Goal: Find contact information: Find contact information

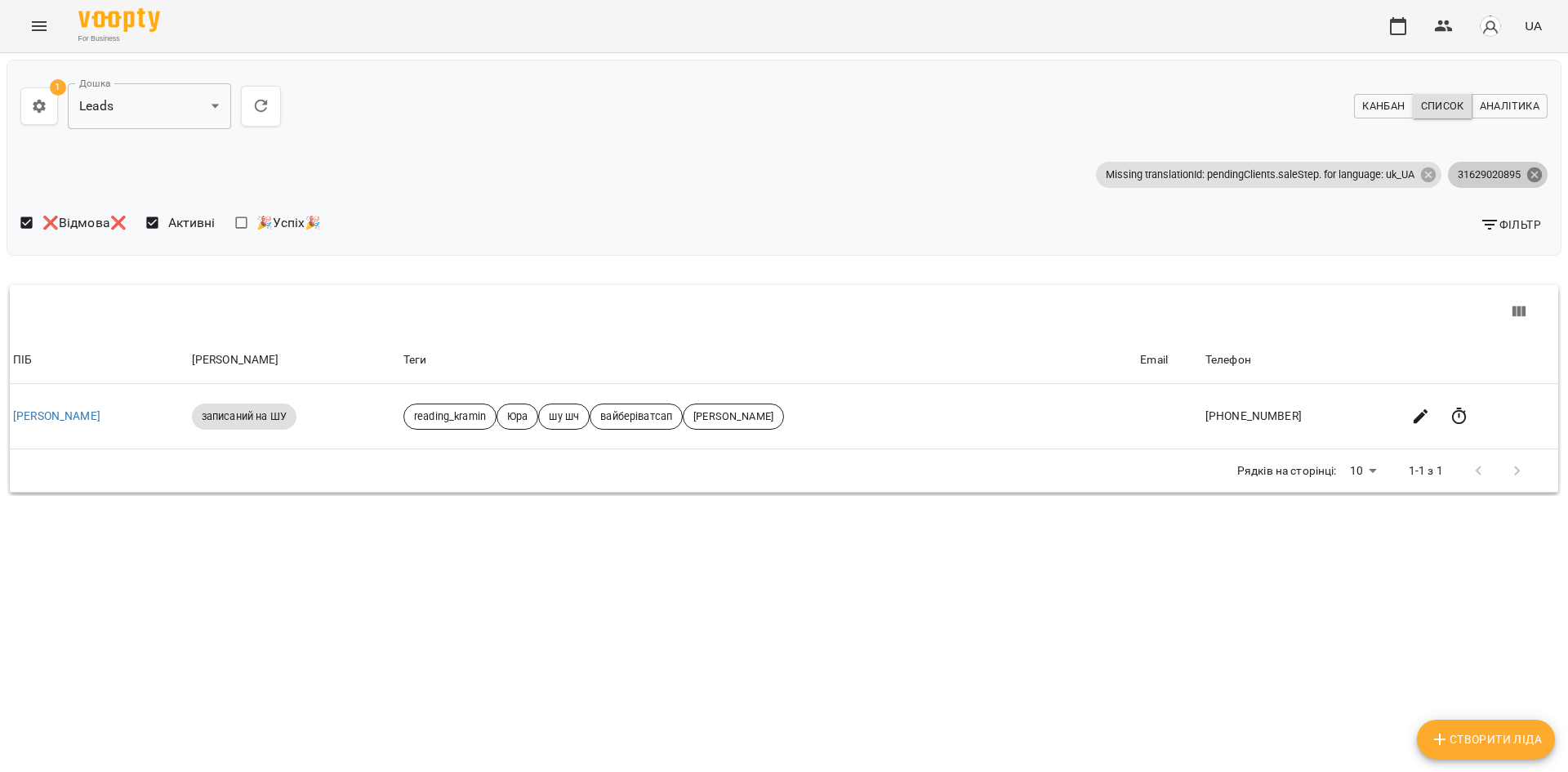
click at [1538, 174] on icon at bounding box center [1534, 173] width 14 height 14
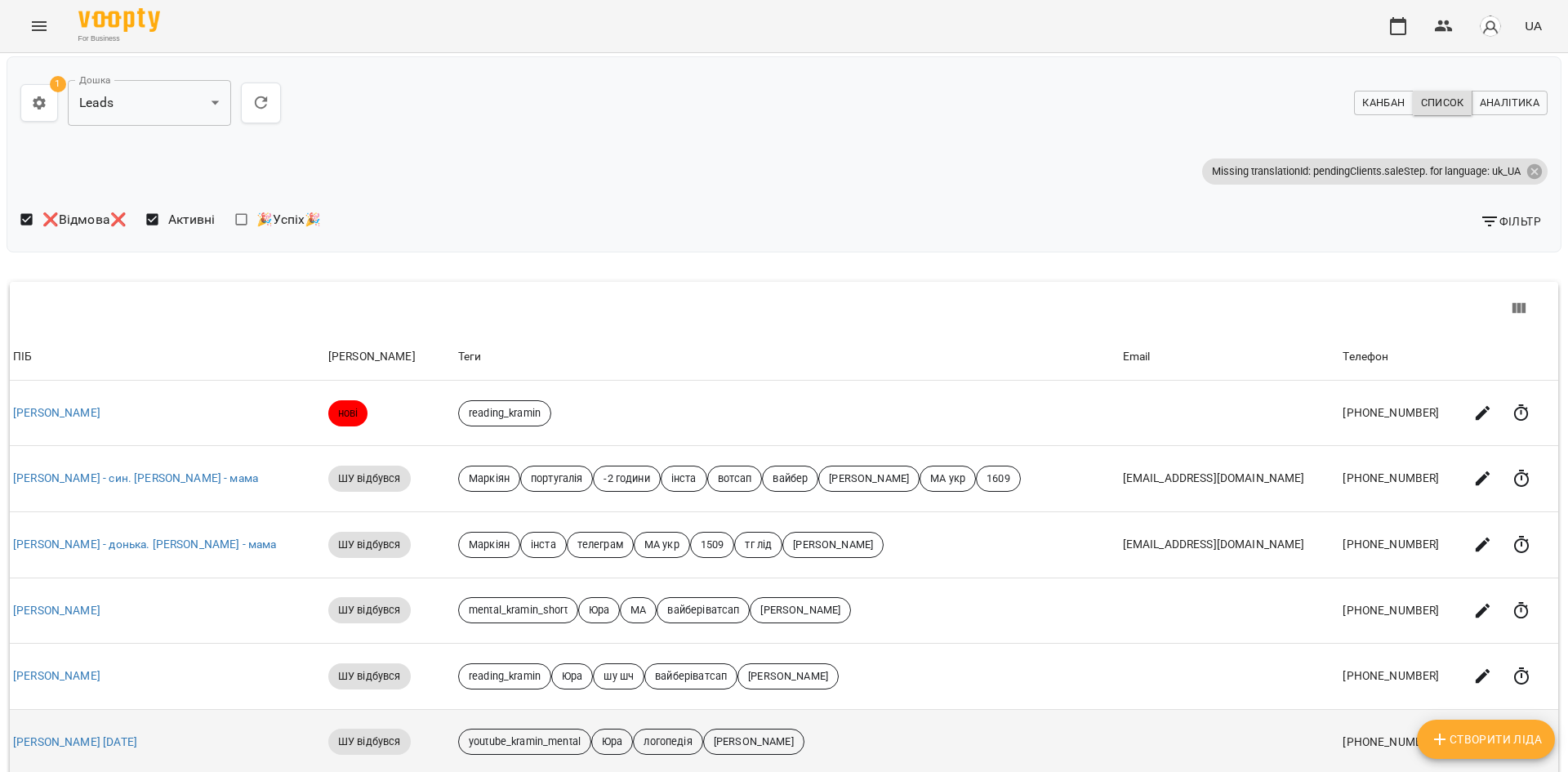
scroll to position [437, 0]
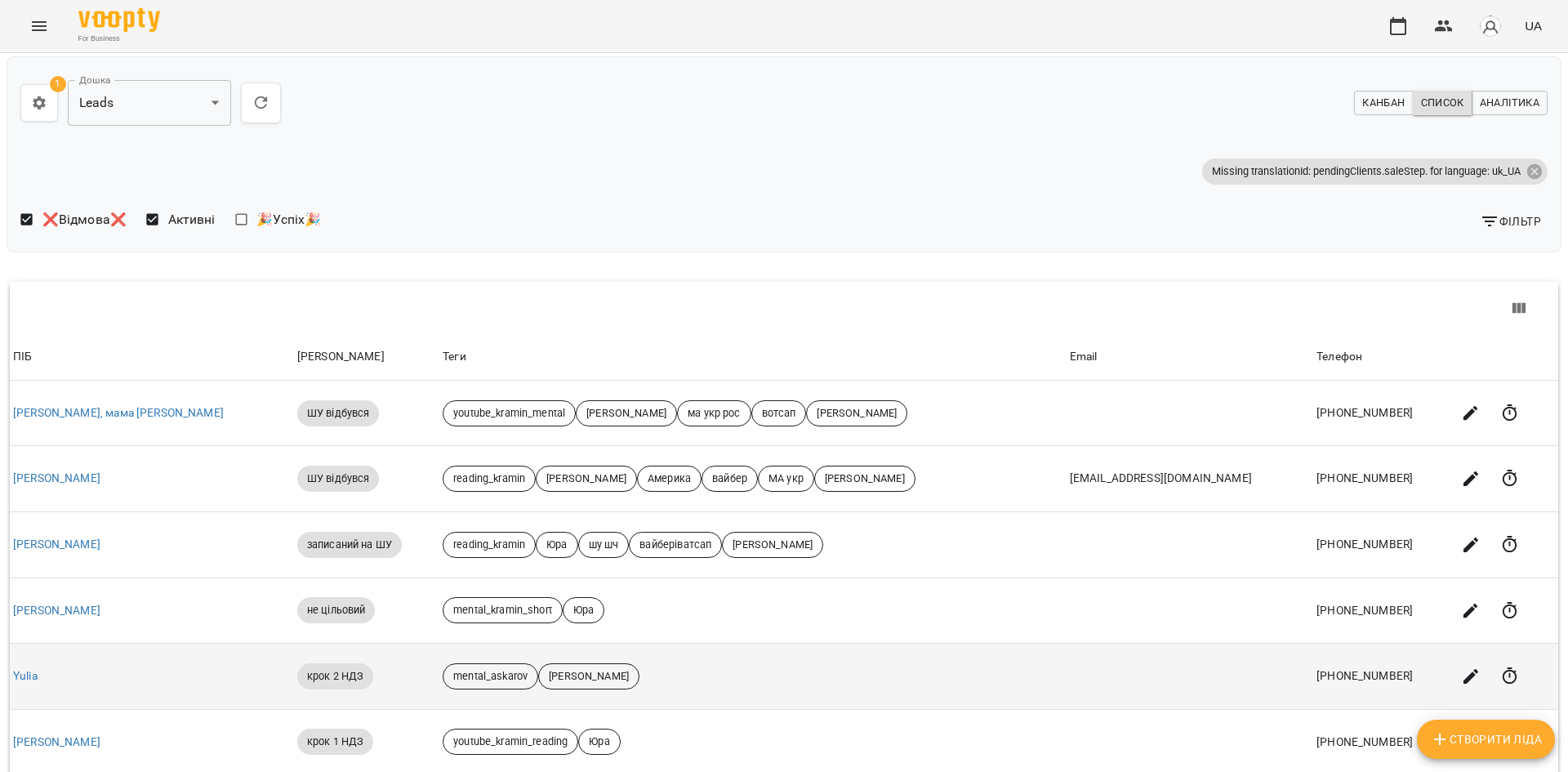
scroll to position [408, 0]
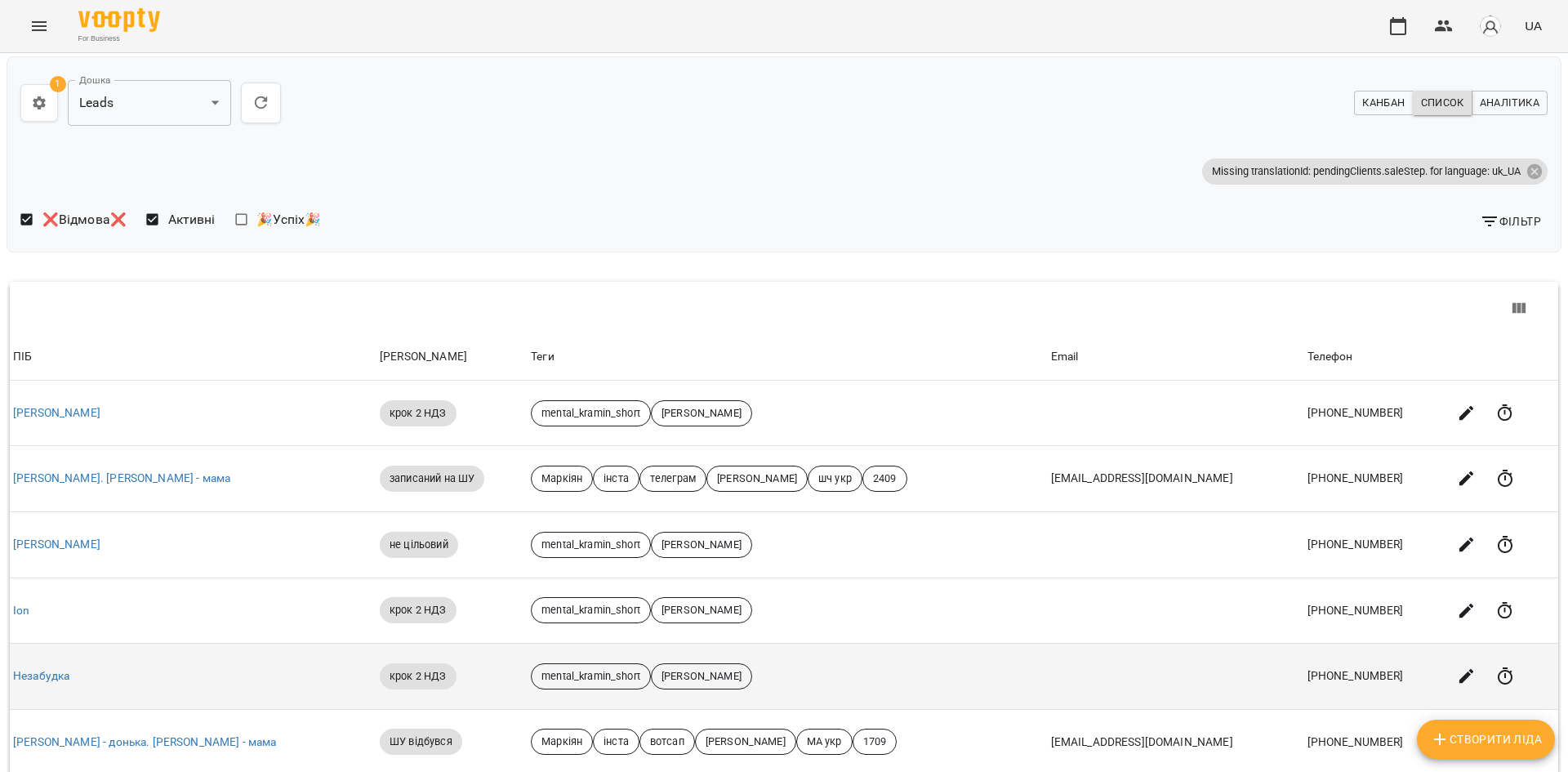
scroll to position [437, 0]
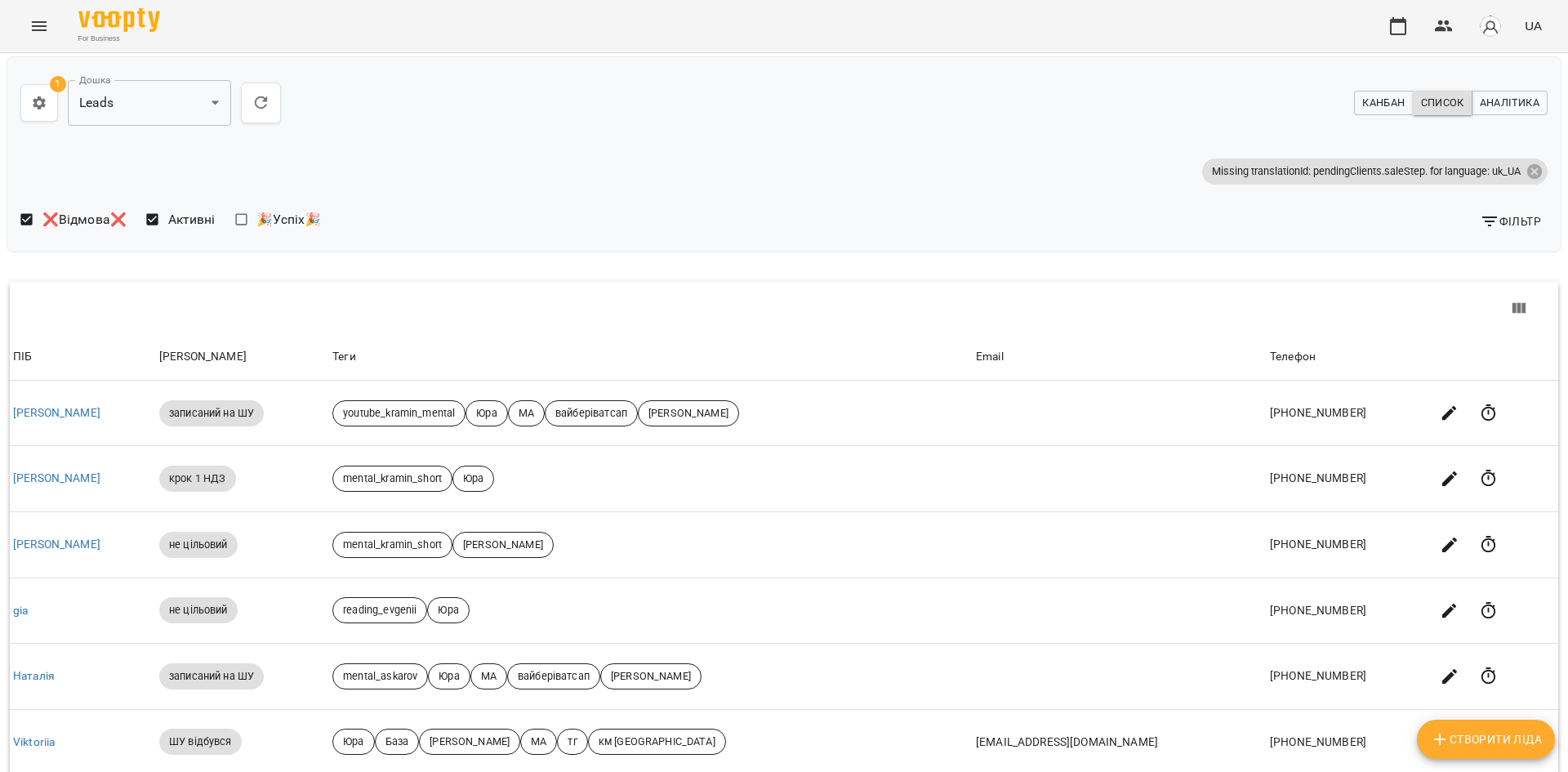
scroll to position [408, 0]
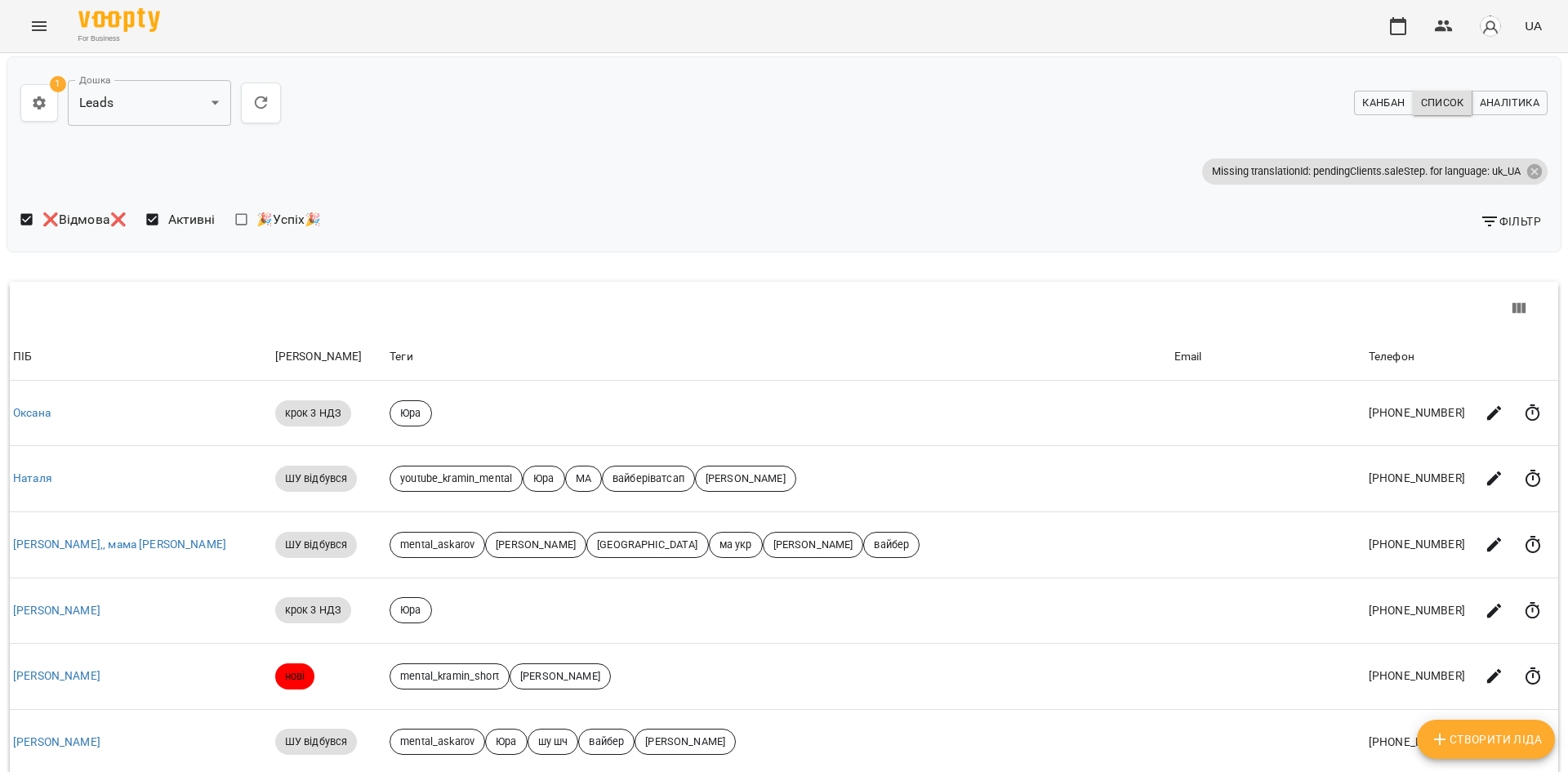
scroll to position [0, 0]
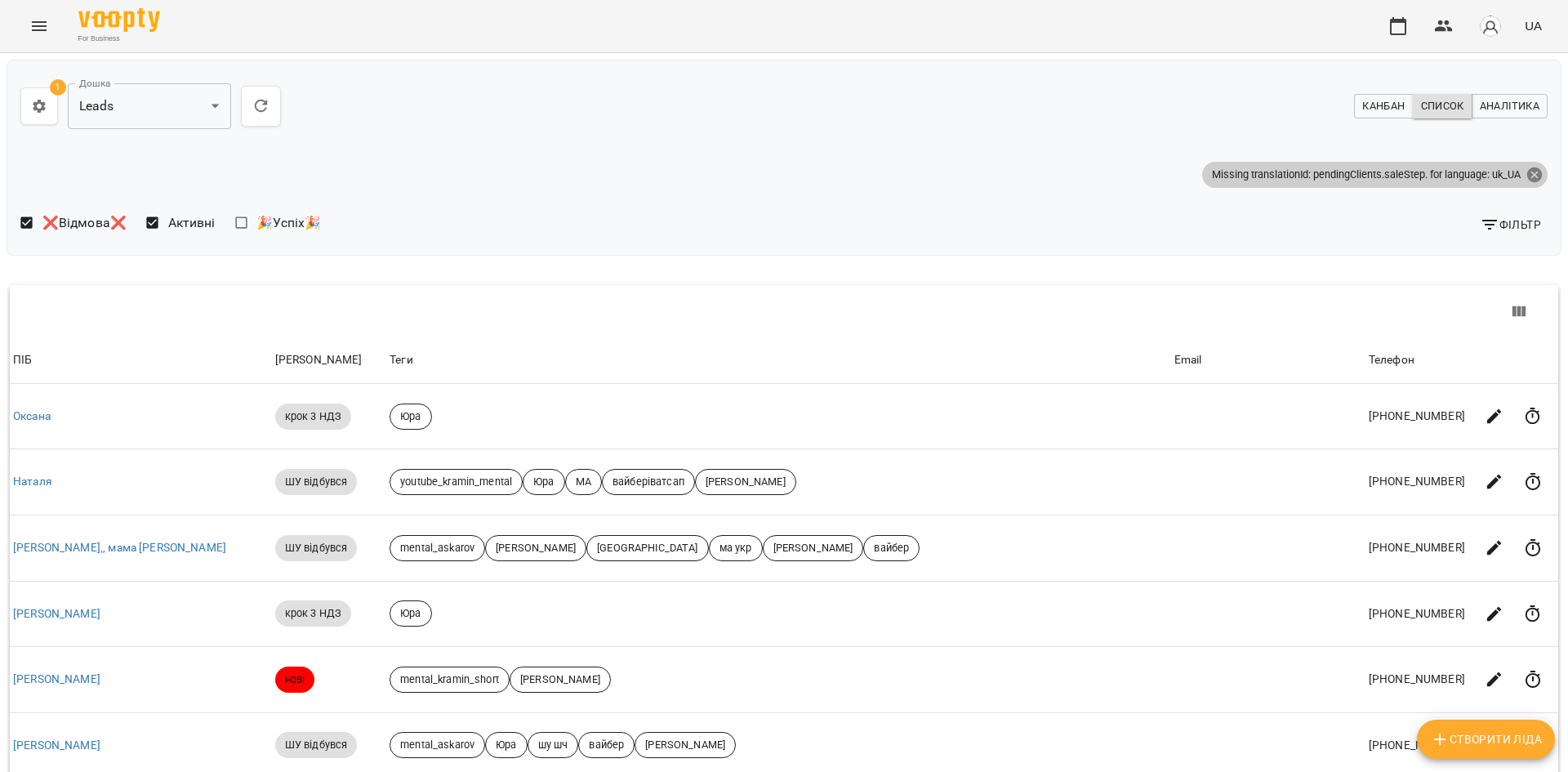
click at [1528, 178] on icon at bounding box center [1534, 173] width 14 height 14
click at [1374, 103] on span "Канбан" at bounding box center [1384, 105] width 42 height 18
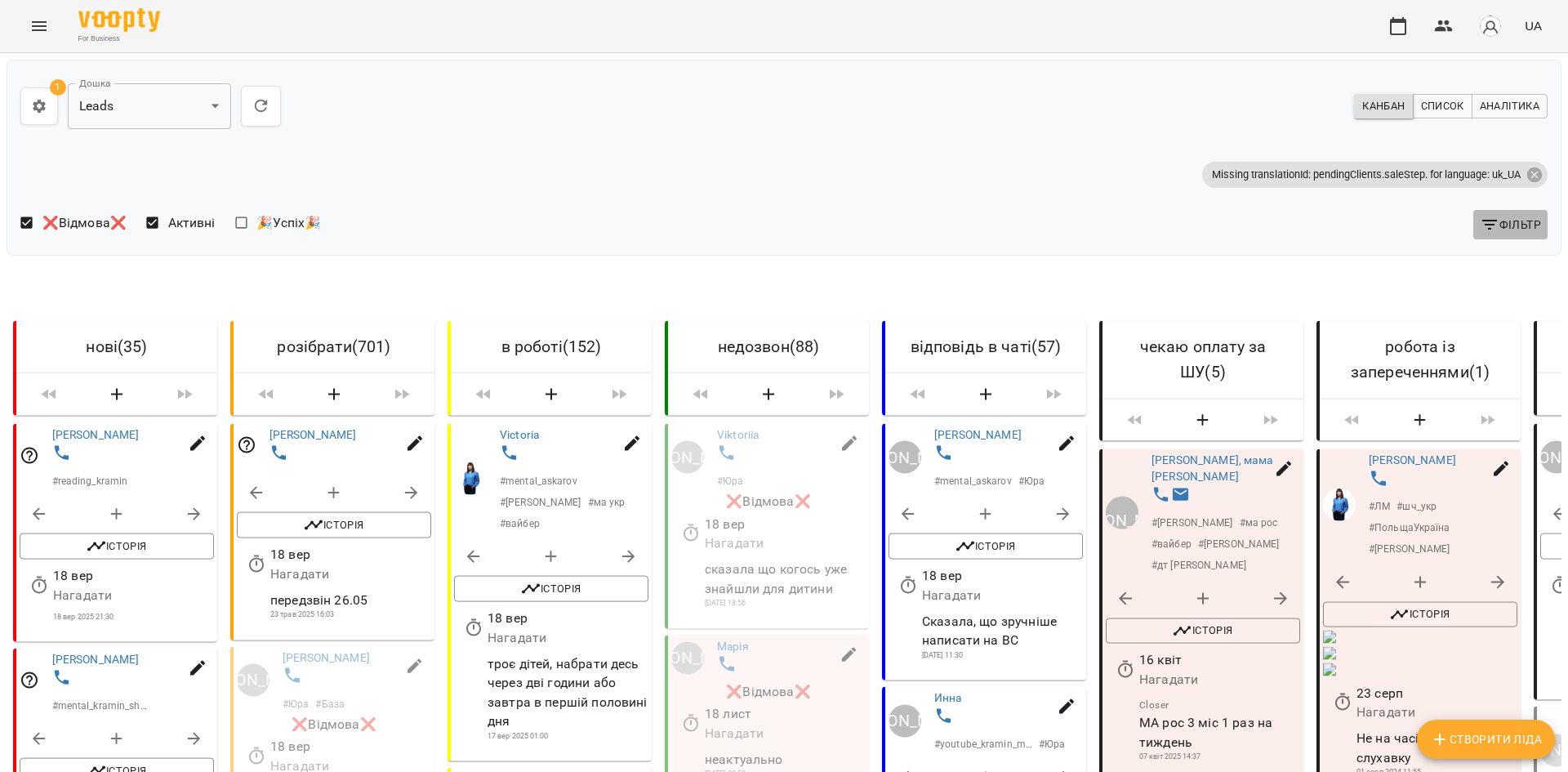
click at [1494, 232] on span "Фільтр" at bounding box center [1511, 224] width 61 height 19
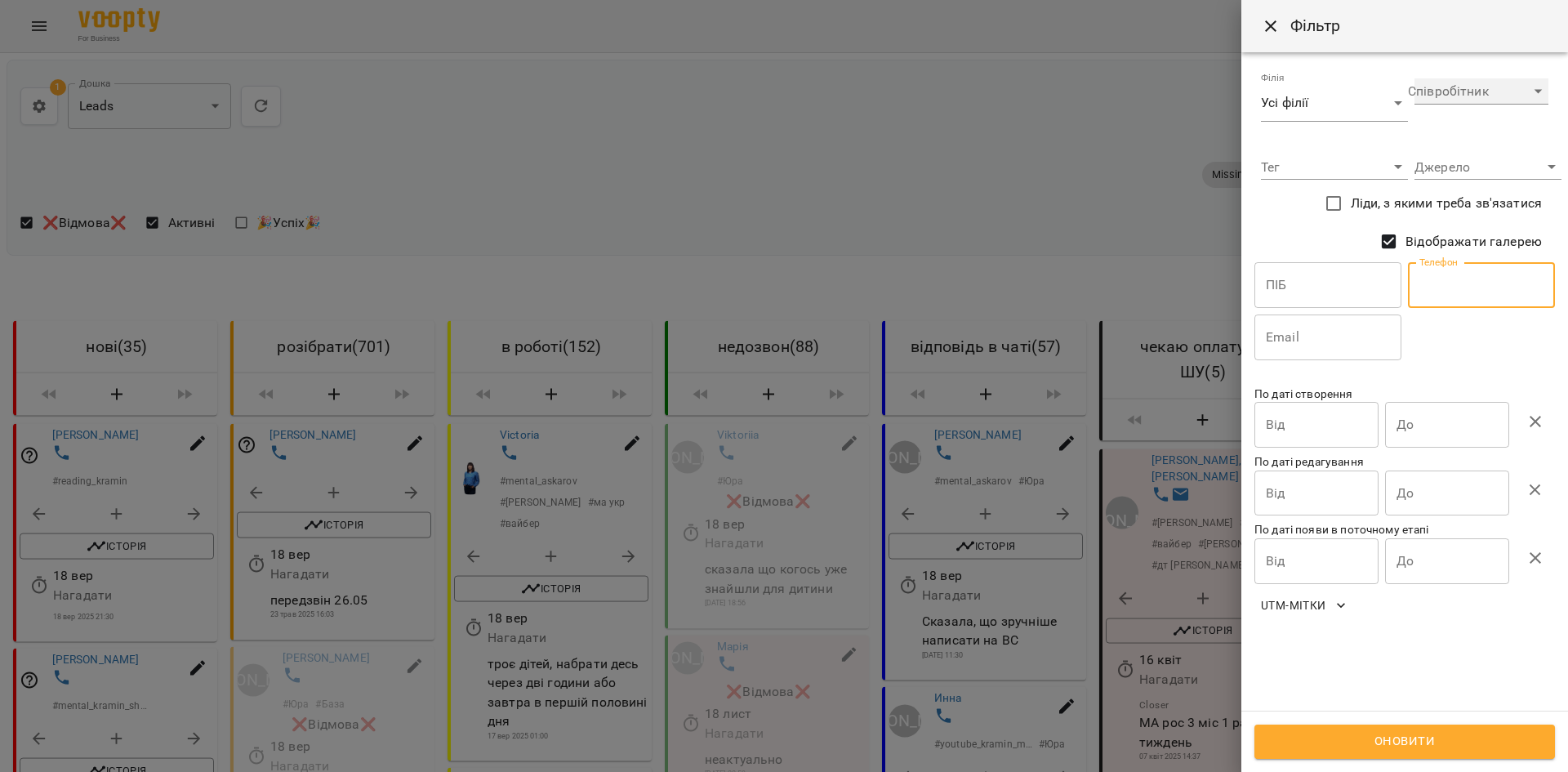
click at [1468, 96] on select "**********" at bounding box center [1481, 91] width 134 height 26
select select "**********"
click at [1415, 78] on select "**********" at bounding box center [1481, 91] width 134 height 26
click at [1309, 732] on span "Оновити" at bounding box center [1405, 742] width 264 height 21
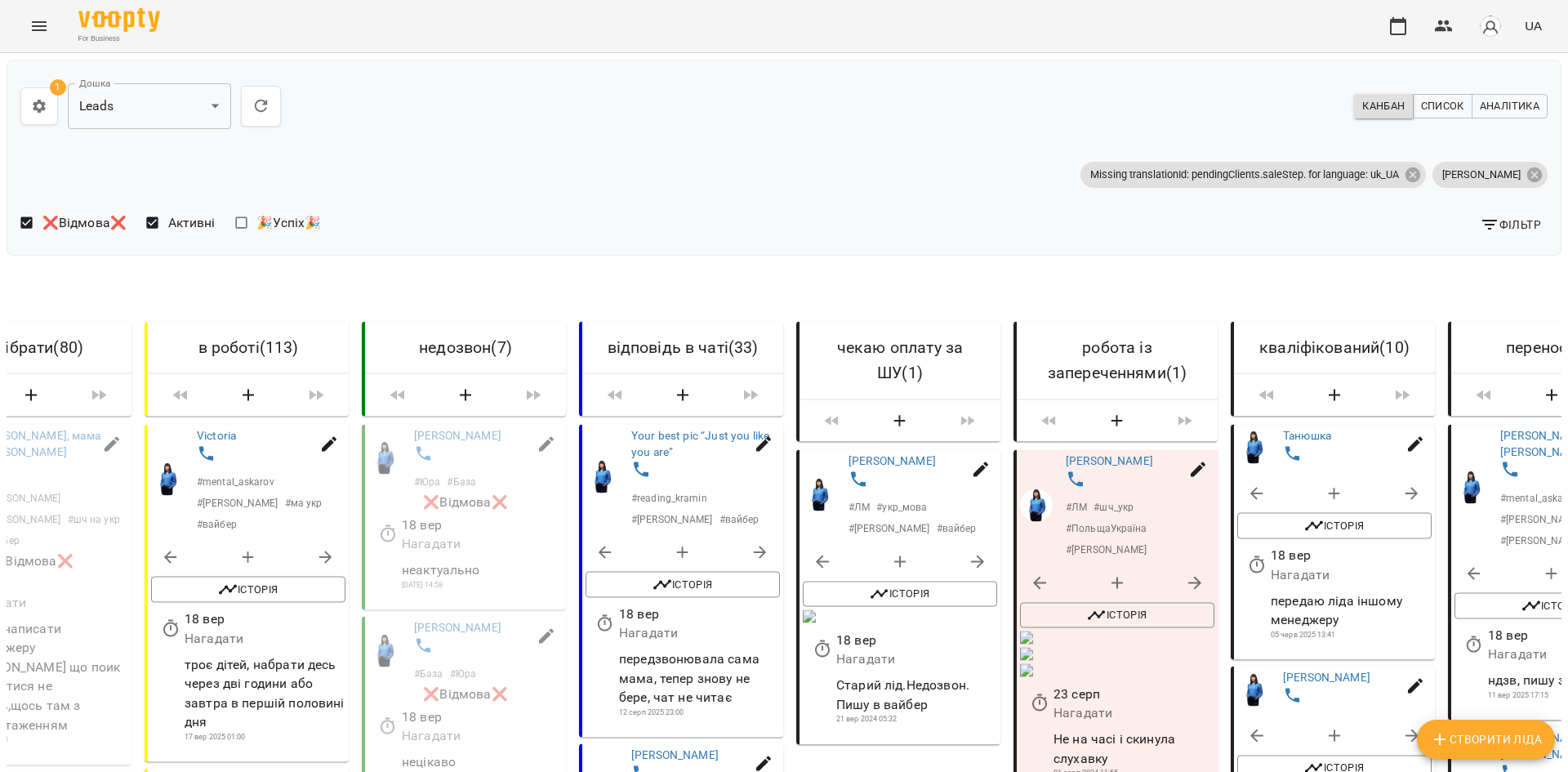
scroll to position [0, 331]
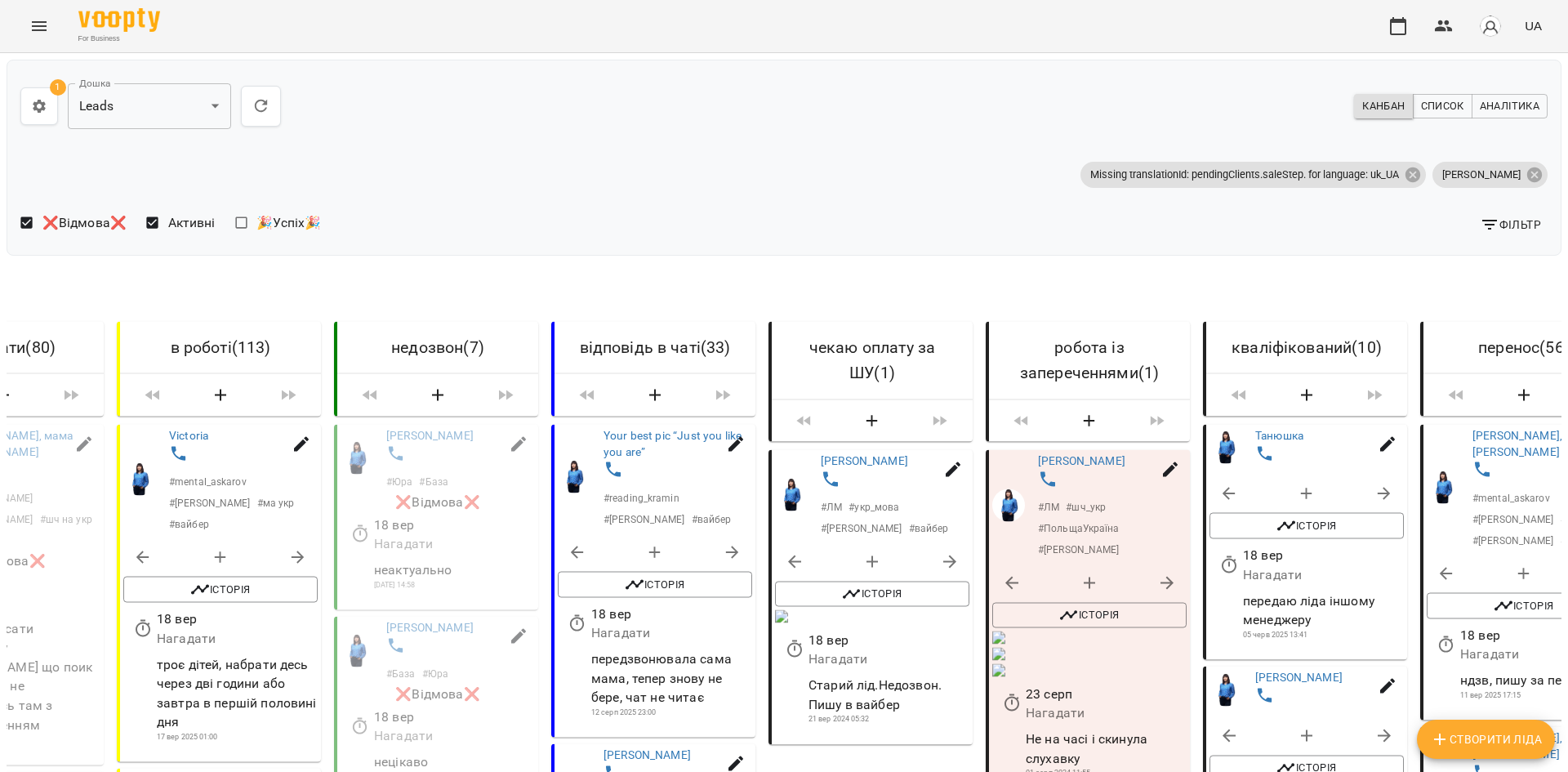
click at [1509, 222] on span "Фільтр" at bounding box center [1511, 224] width 61 height 19
select select "**********"
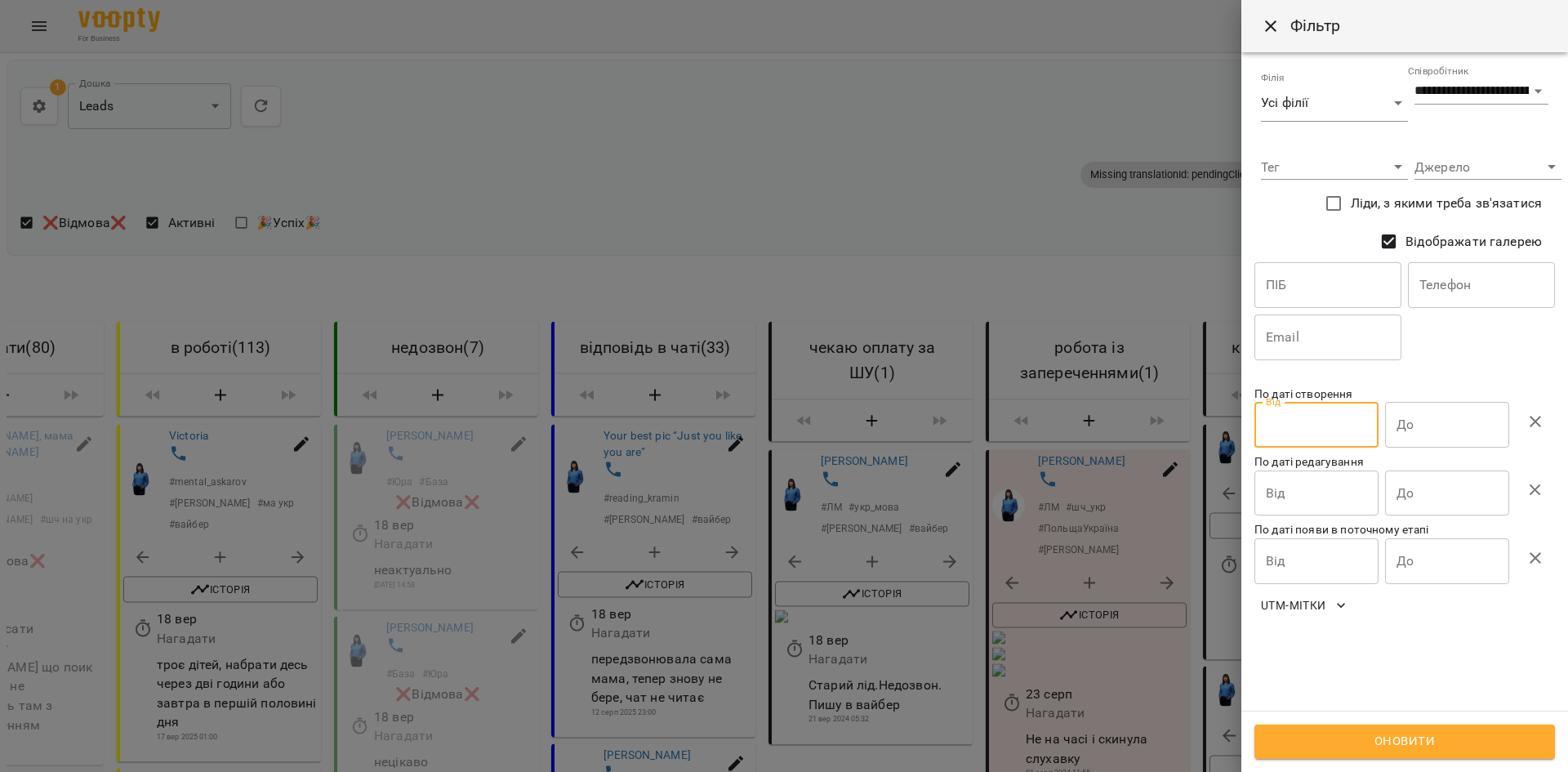
click at [1340, 422] on input "Від" at bounding box center [1317, 424] width 125 height 45
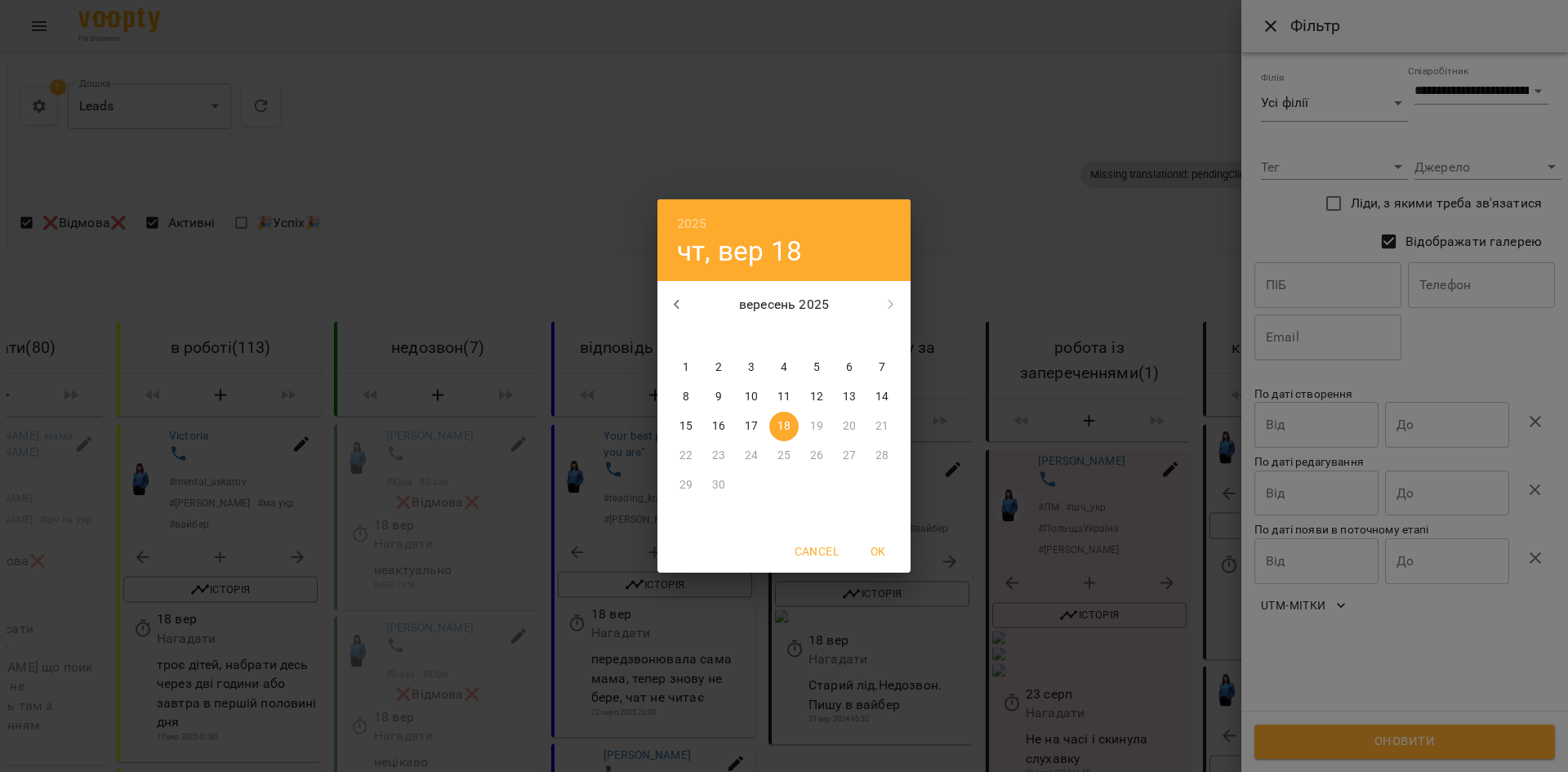
click at [750, 418] on p "17" at bounding box center [752, 426] width 13 height 16
type input "**********"
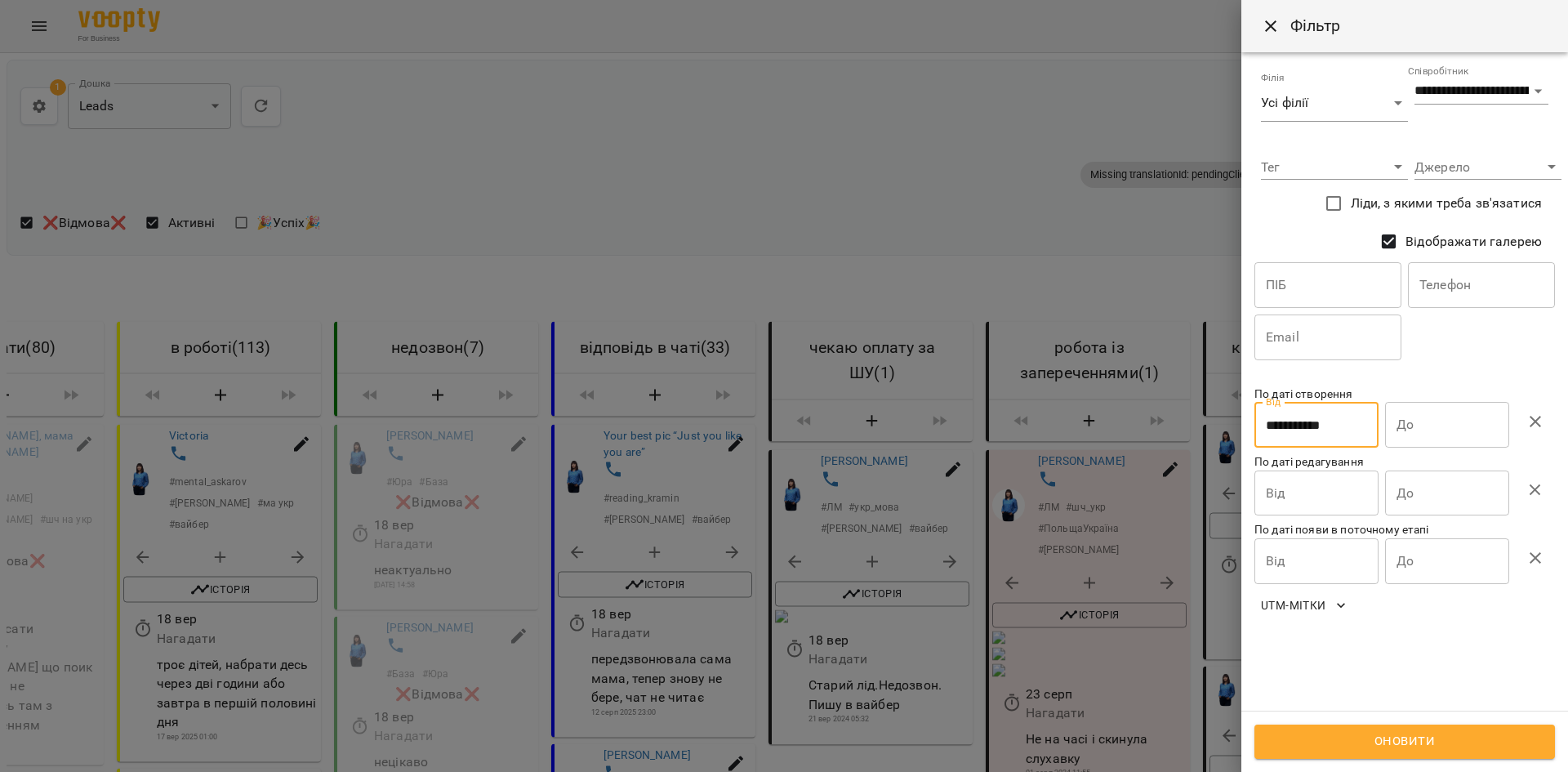
click at [1407, 413] on input "До" at bounding box center [1448, 424] width 125 height 45
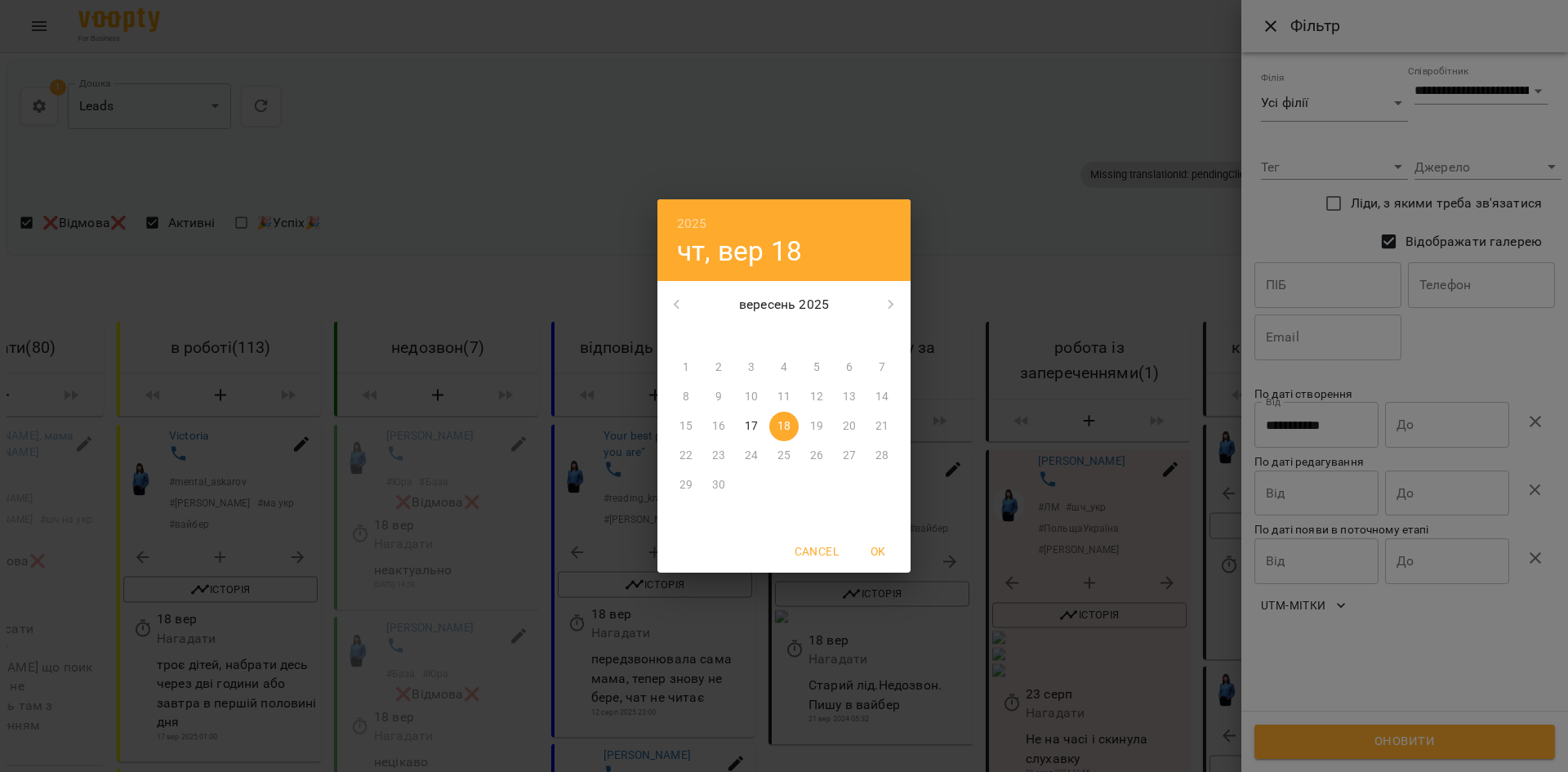
click at [784, 421] on p "18" at bounding box center [784, 426] width 13 height 16
type input "**********"
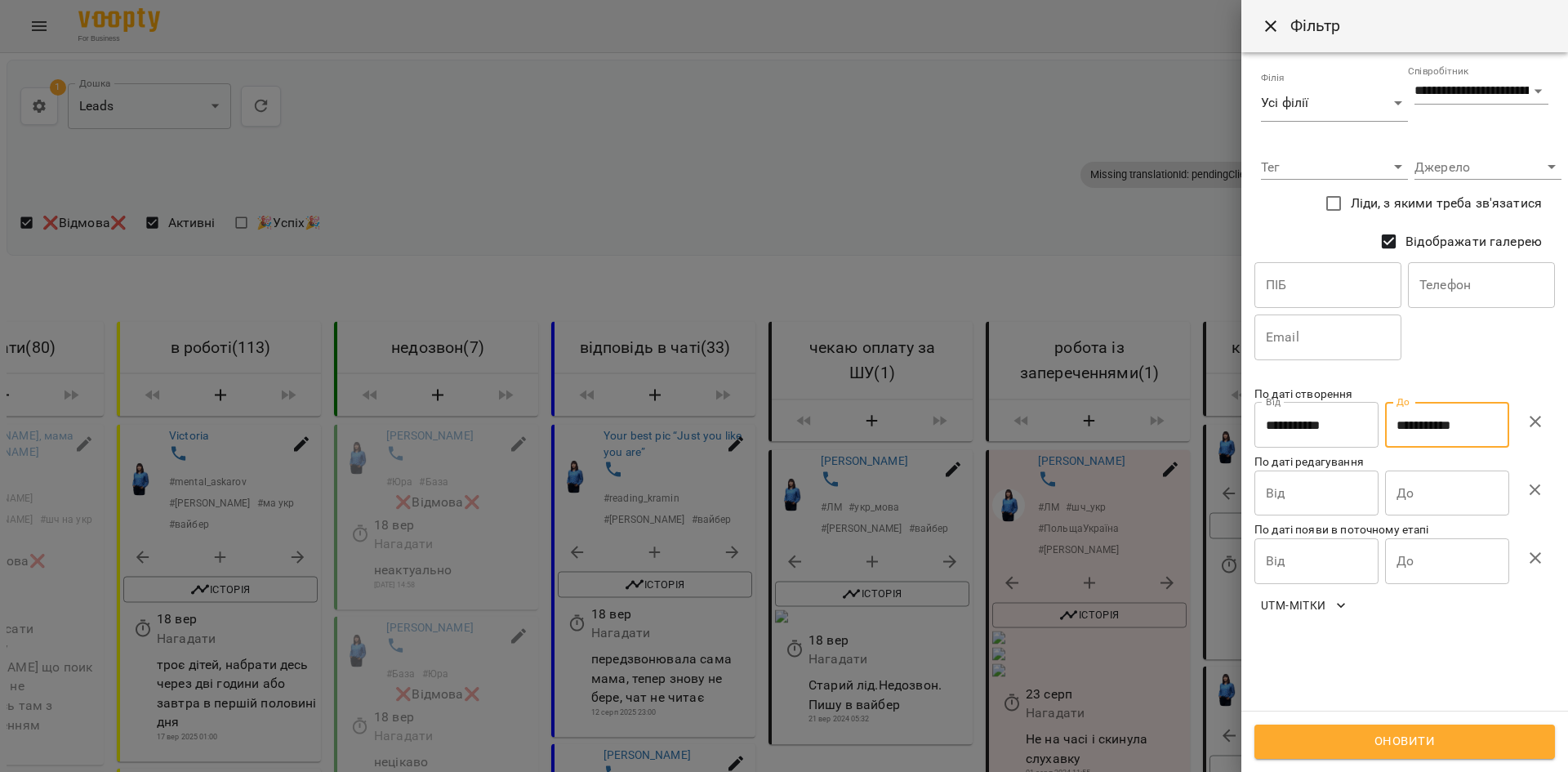
click at [1342, 733] on span "Оновити" at bounding box center [1405, 742] width 264 height 21
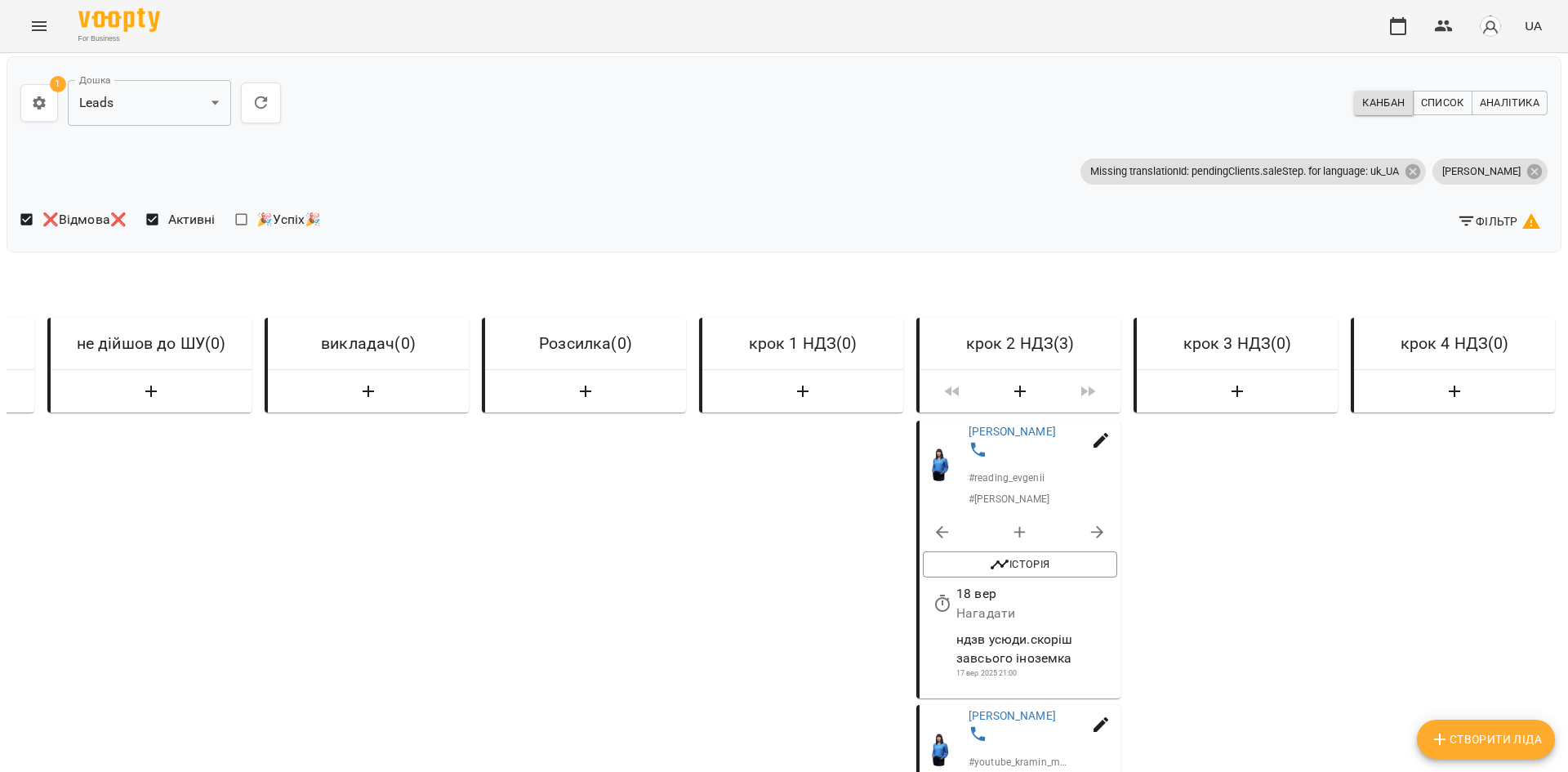
scroll to position [82, 0]
click at [1480, 211] on span "Фільтр" at bounding box center [1499, 221] width 84 height 19
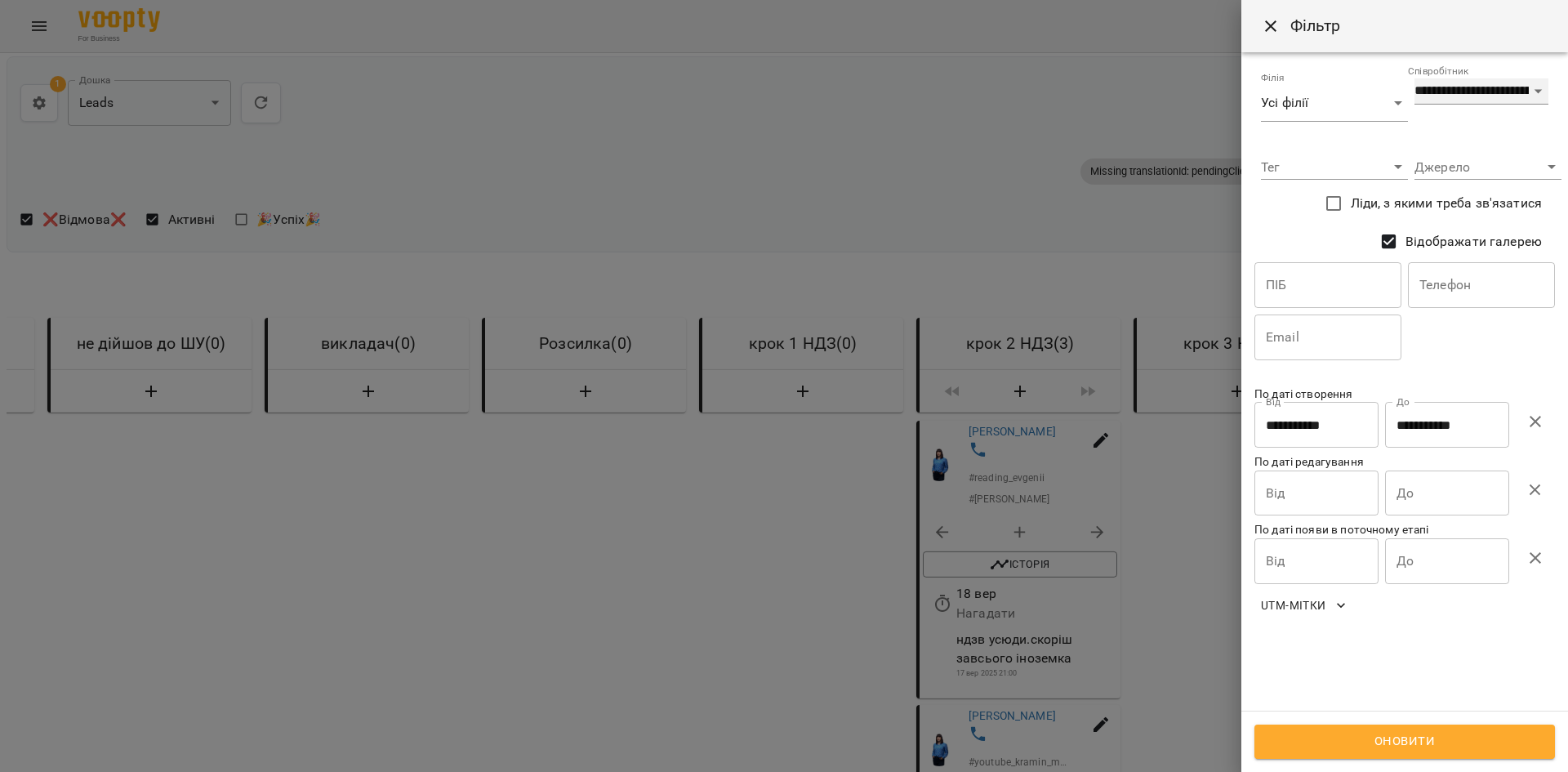
click at [1484, 95] on select "**********" at bounding box center [1481, 91] width 134 height 26
select select "**********"
click at [1415, 78] on select "**********" at bounding box center [1481, 91] width 134 height 26
click at [1307, 747] on span "Оновити" at bounding box center [1405, 742] width 264 height 21
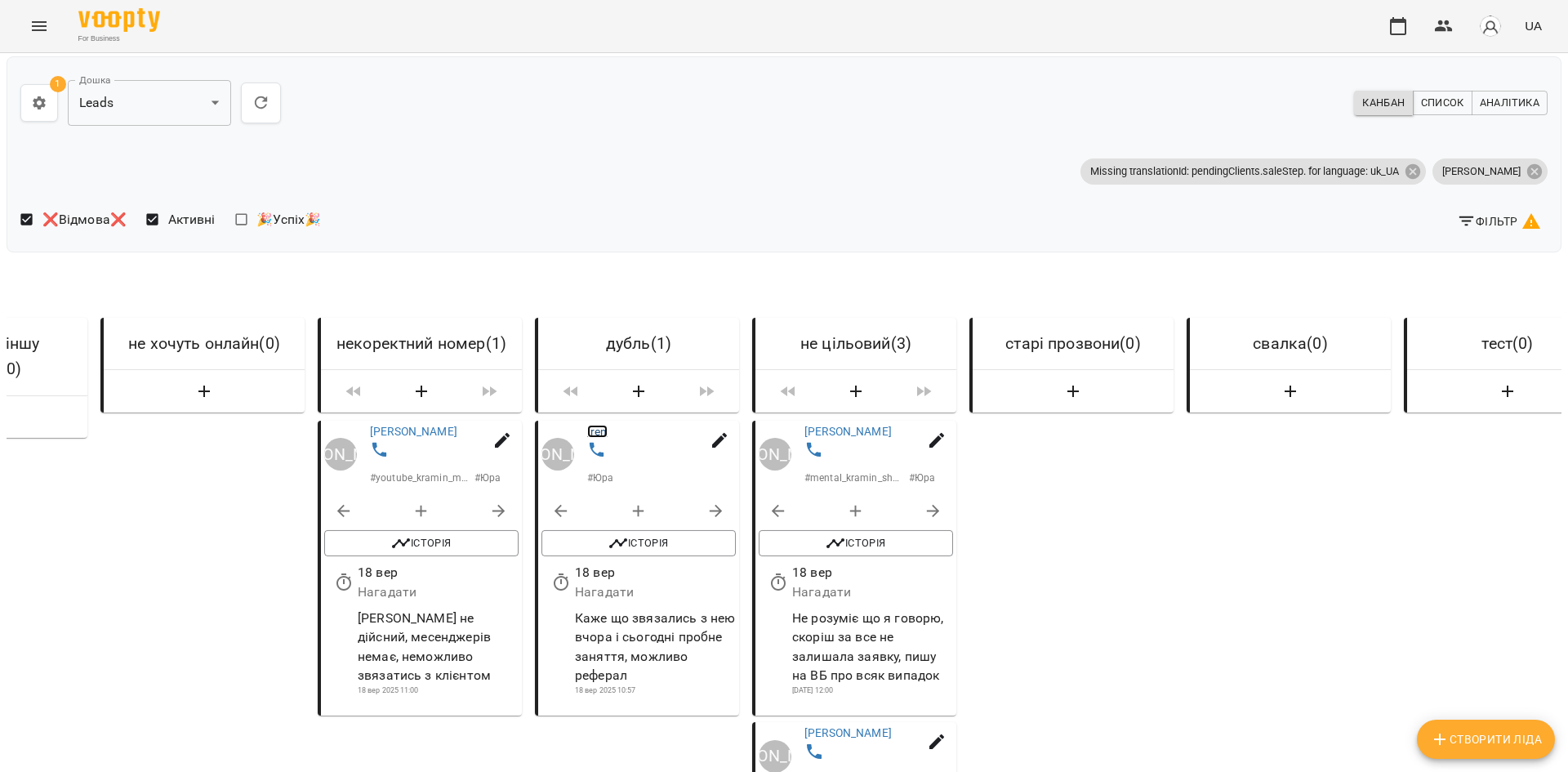
scroll to position [0, 4261]
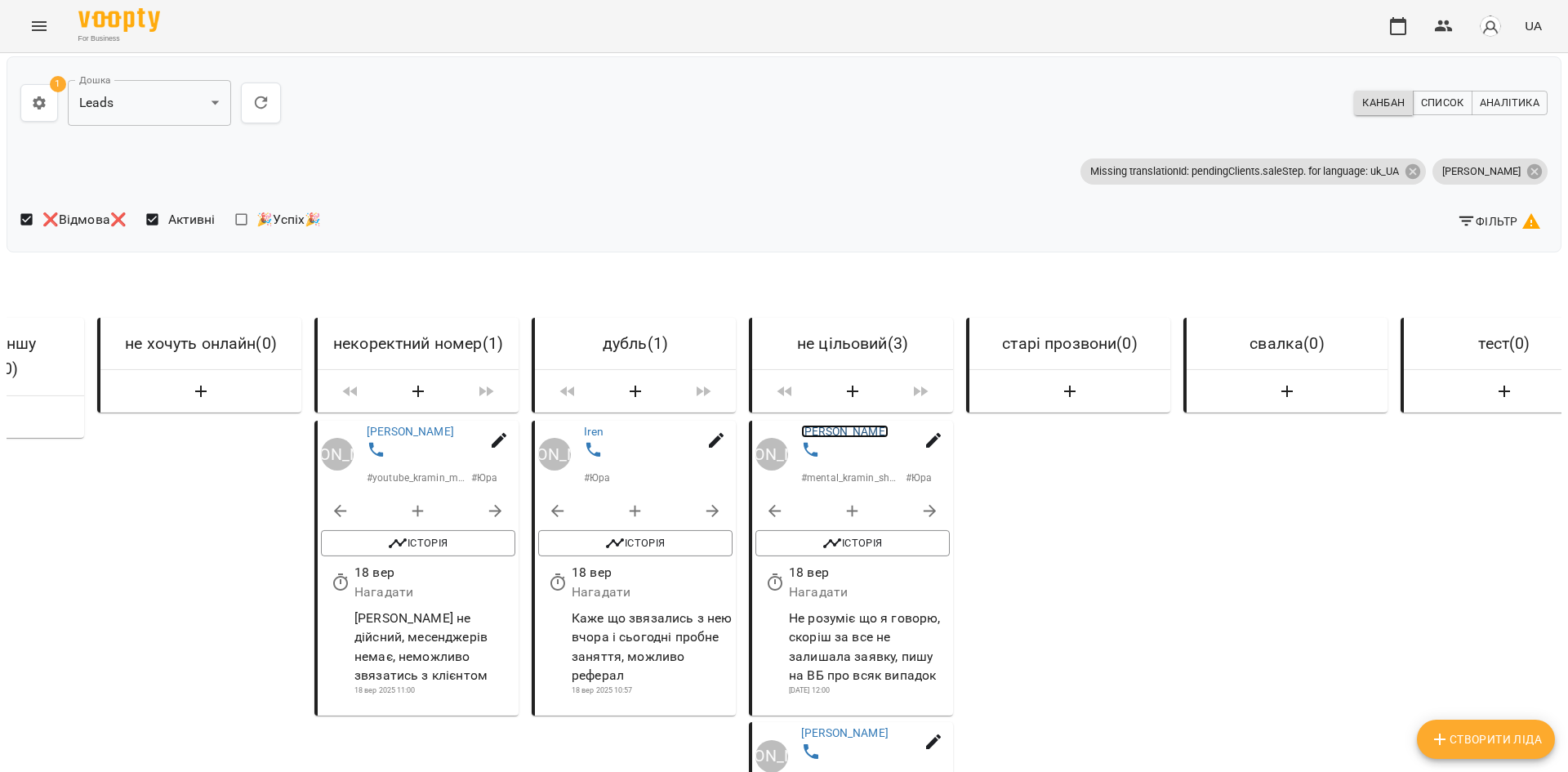
drag, startPoint x: 848, startPoint y: 356, endPoint x: 841, endPoint y: 363, distance: 9.9
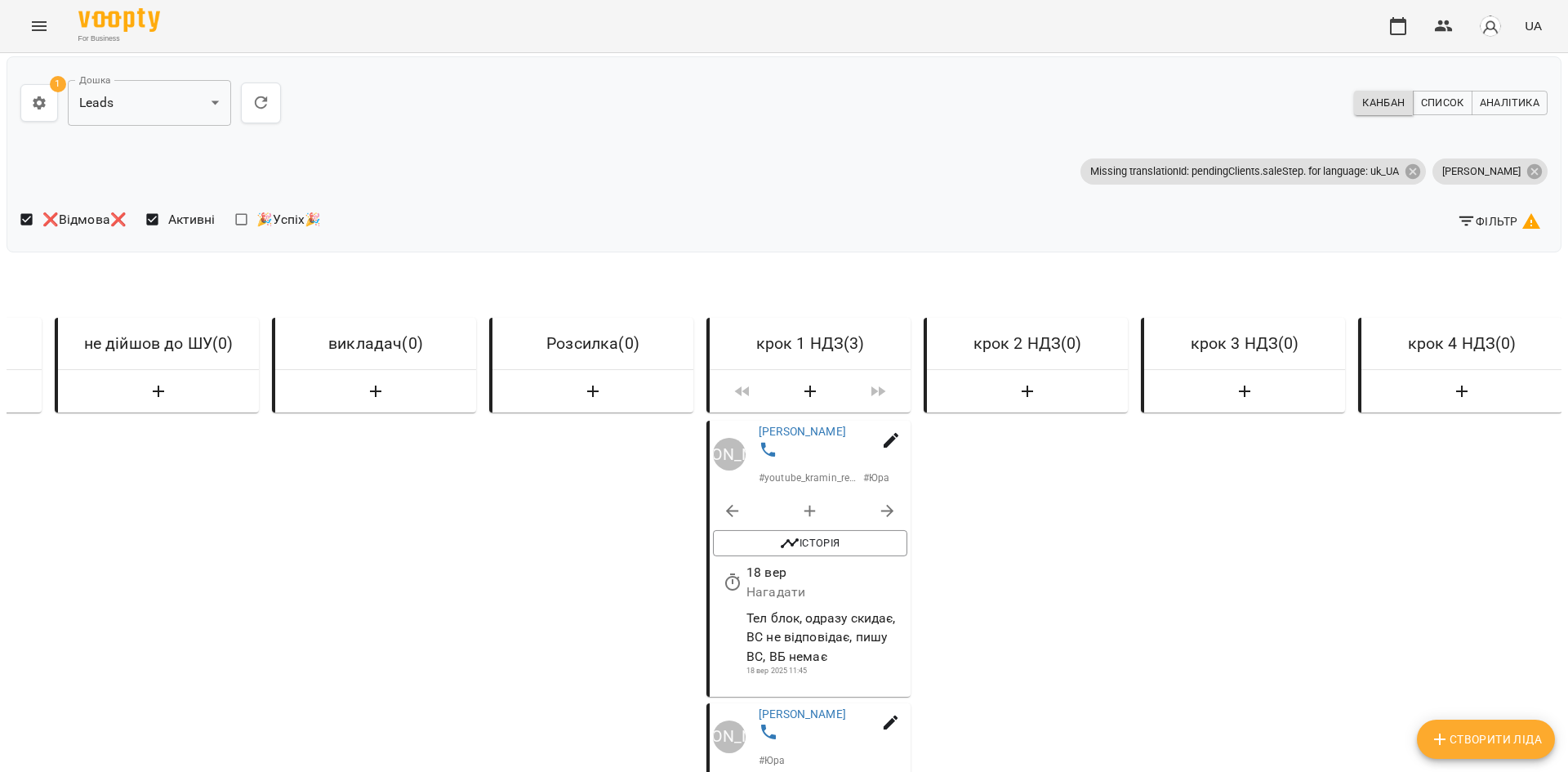
scroll to position [735, 0]
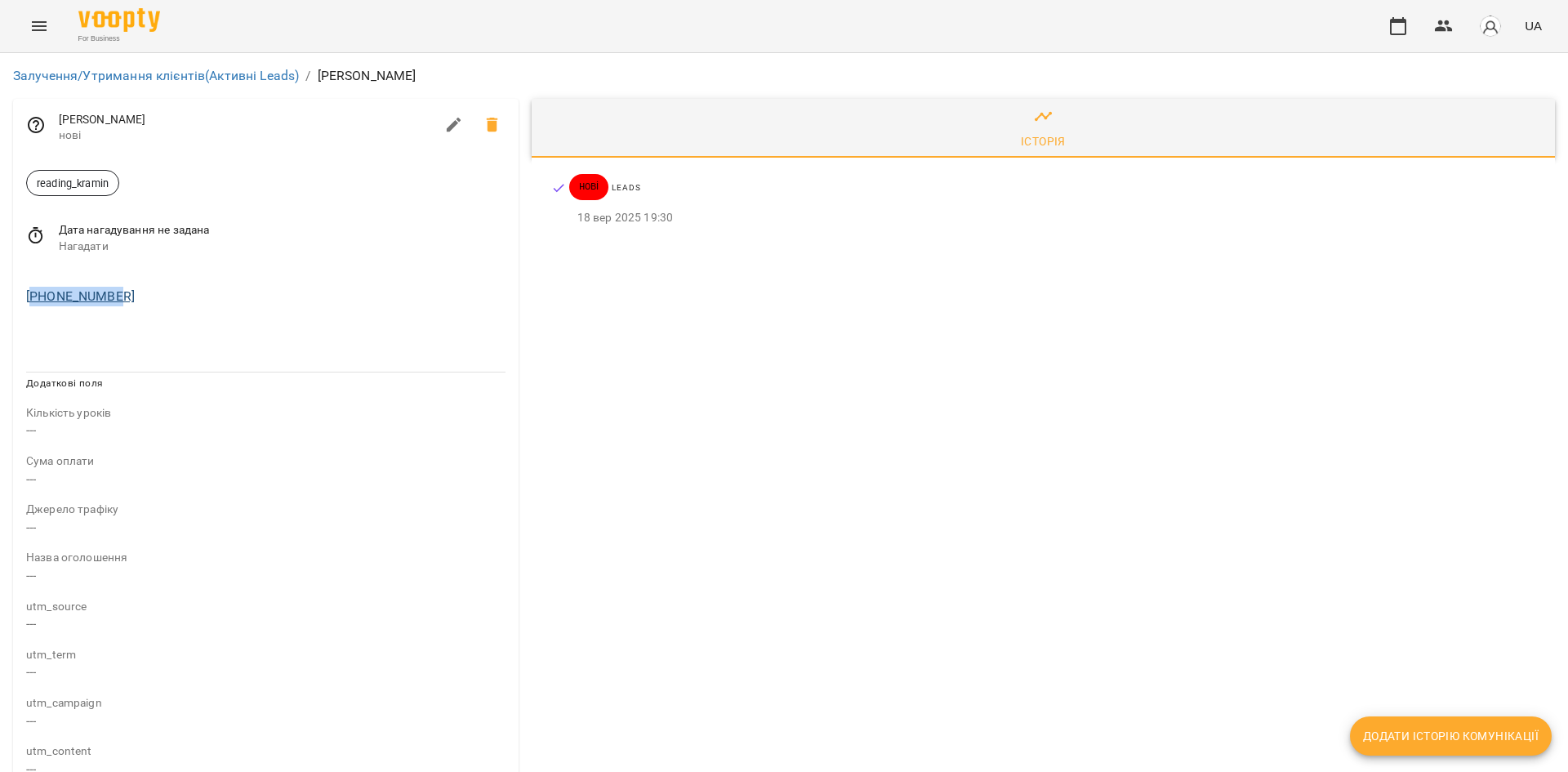
drag, startPoint x: 122, startPoint y: 301, endPoint x: 34, endPoint y: 301, distance: 88.0
click at [34, 301] on div "+34634844310" at bounding box center [265, 296] width 486 height 26
copy link "34634844310"
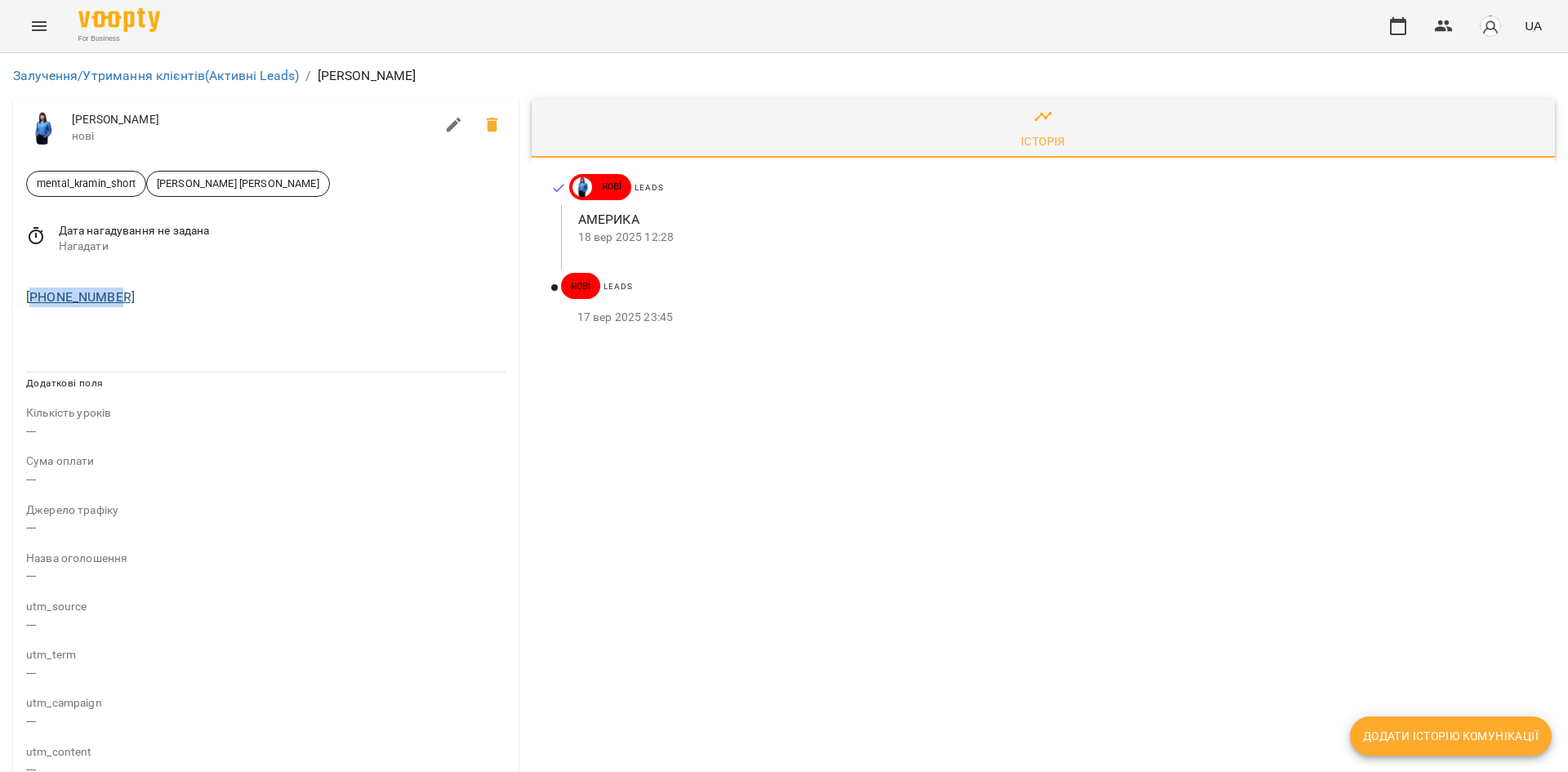
drag, startPoint x: 126, startPoint y: 296, endPoint x: 34, endPoint y: 298, distance: 92.0
click at [34, 298] on div "+15613982935" at bounding box center [265, 297] width 486 height 26
copy link "15613982935"
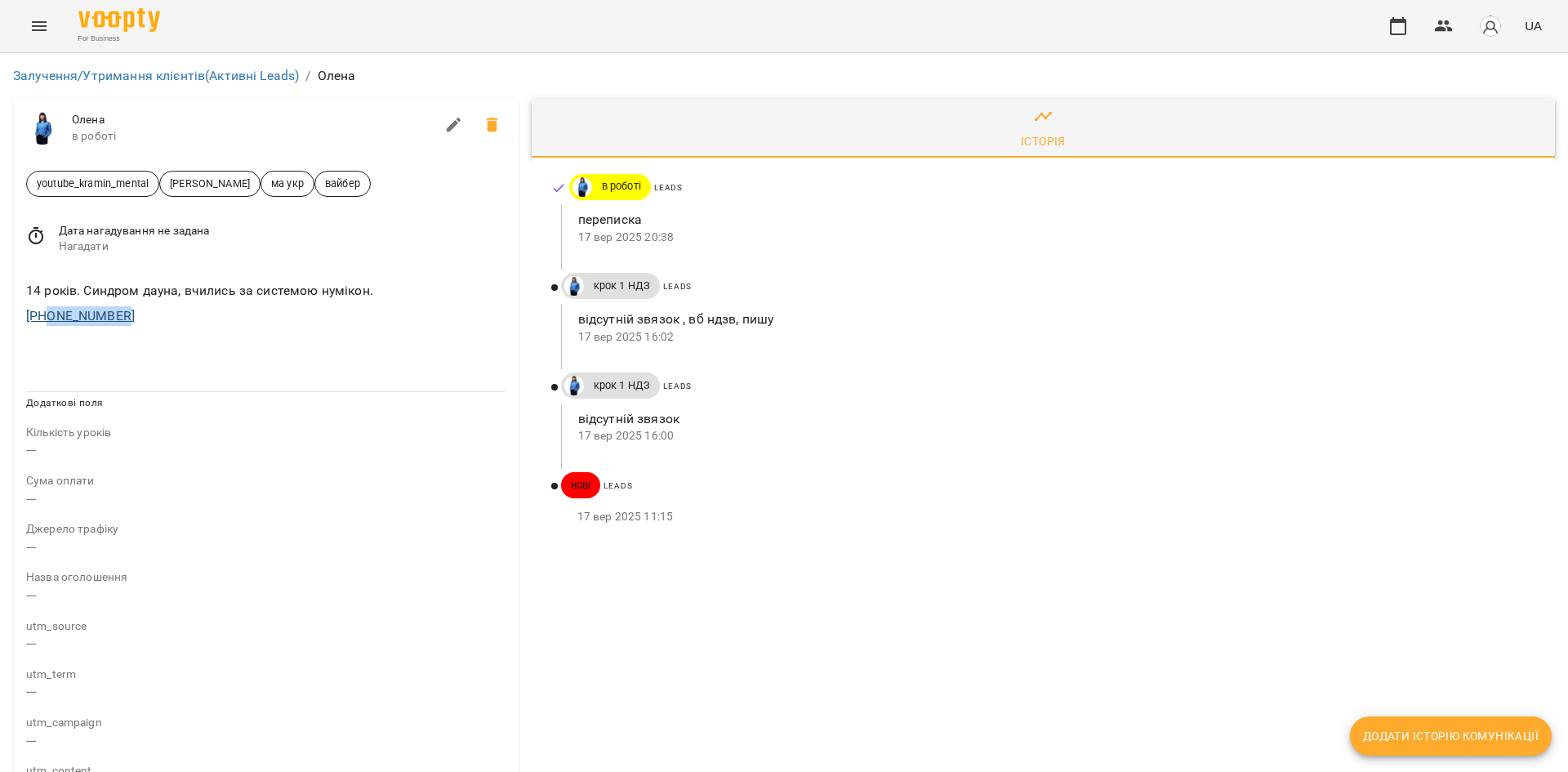
drag, startPoint x: 152, startPoint y: 314, endPoint x: 46, endPoint y: 320, distance: 106.2
click at [46, 320] on div "[PHONE_NUMBER]" at bounding box center [265, 316] width 486 height 26
copy link "0679309334"
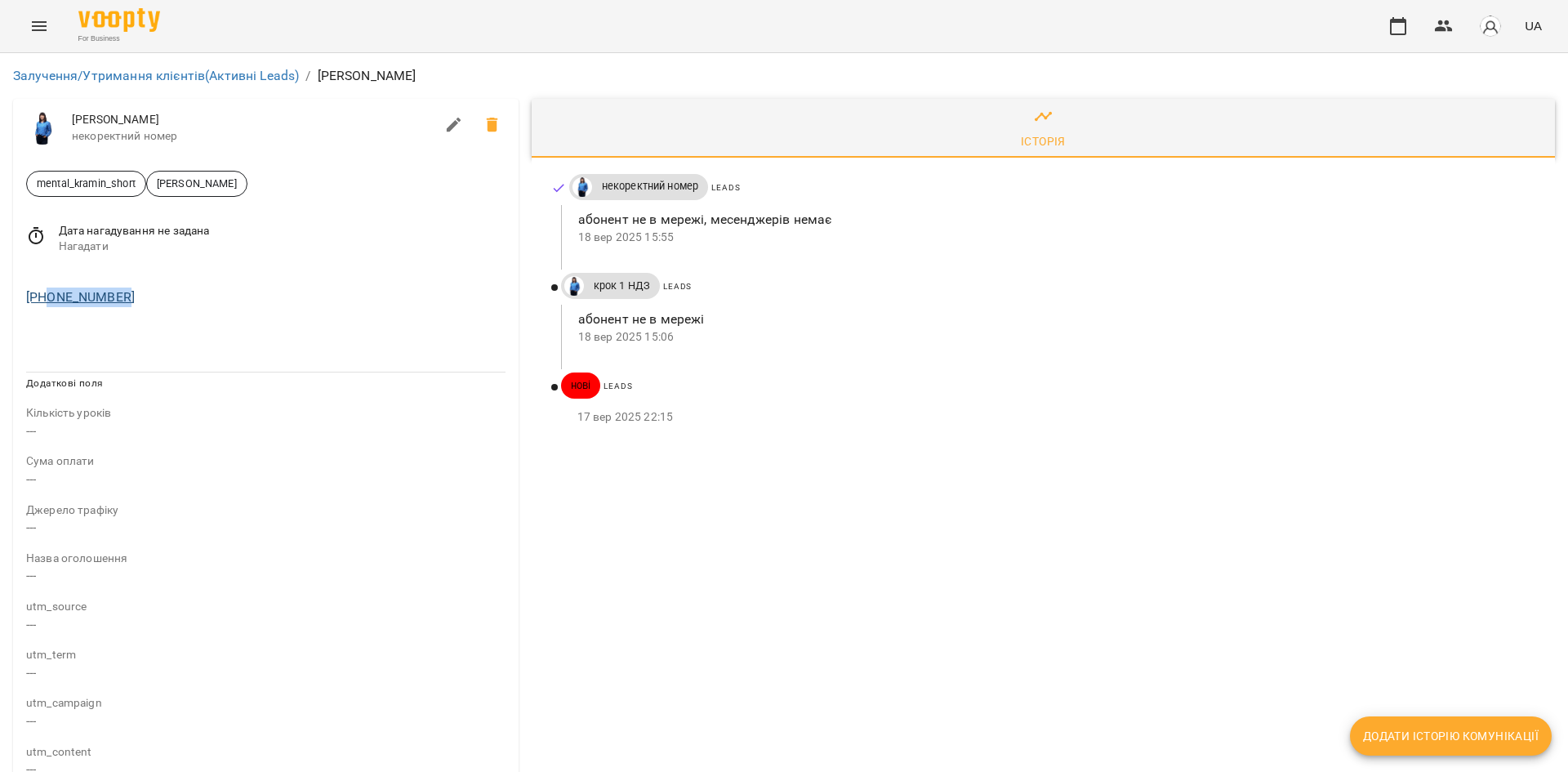
drag, startPoint x: 151, startPoint y: 295, endPoint x: 45, endPoint y: 301, distance: 106.2
click at [45, 301] on div "+380987902096" at bounding box center [265, 297] width 486 height 26
copy link "0987902096"
drag, startPoint x: 82, startPoint y: 291, endPoint x: 35, endPoint y: 301, distance: 48.1
click at [35, 301] on div "+351935837173" at bounding box center [265, 297] width 486 height 26
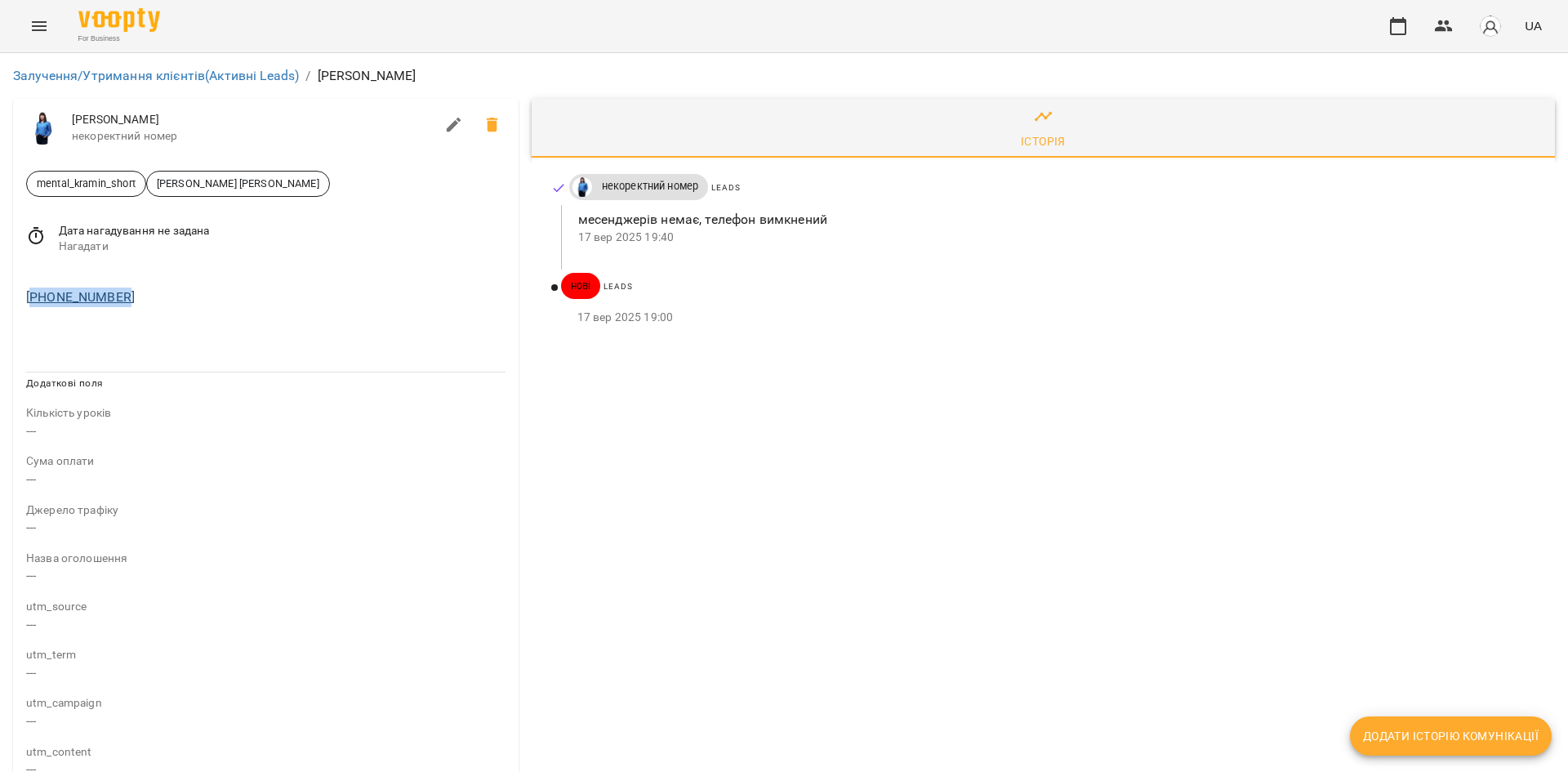
copy link "351935837173"
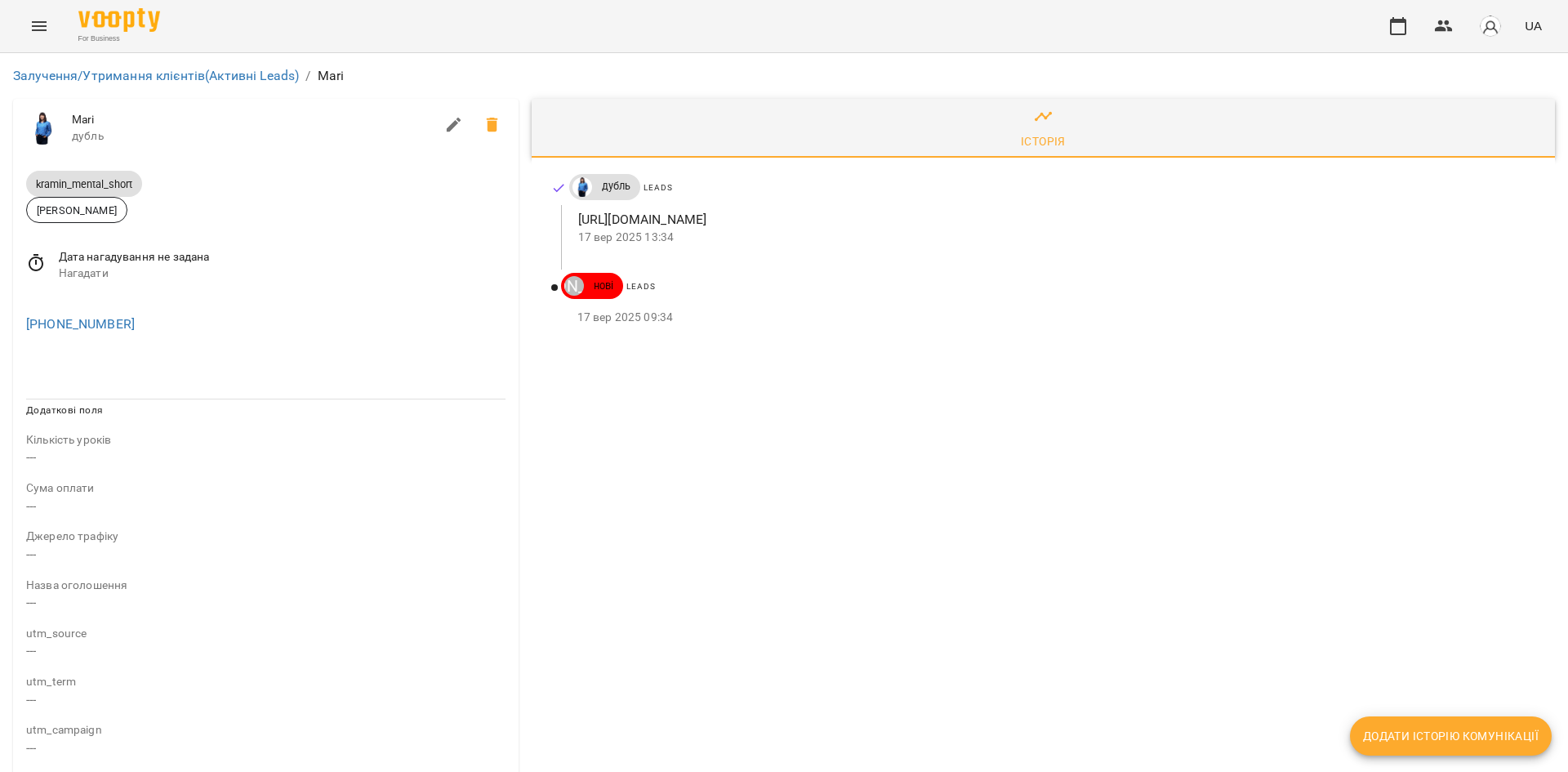
drag, startPoint x: 874, startPoint y: 223, endPoint x: 575, endPoint y: 225, distance: 299.0
click at [578, 225] on p "[URL][DOMAIN_NAME]" at bounding box center [1054, 219] width 951 height 19
copy p "[URL][DOMAIN_NAME]"
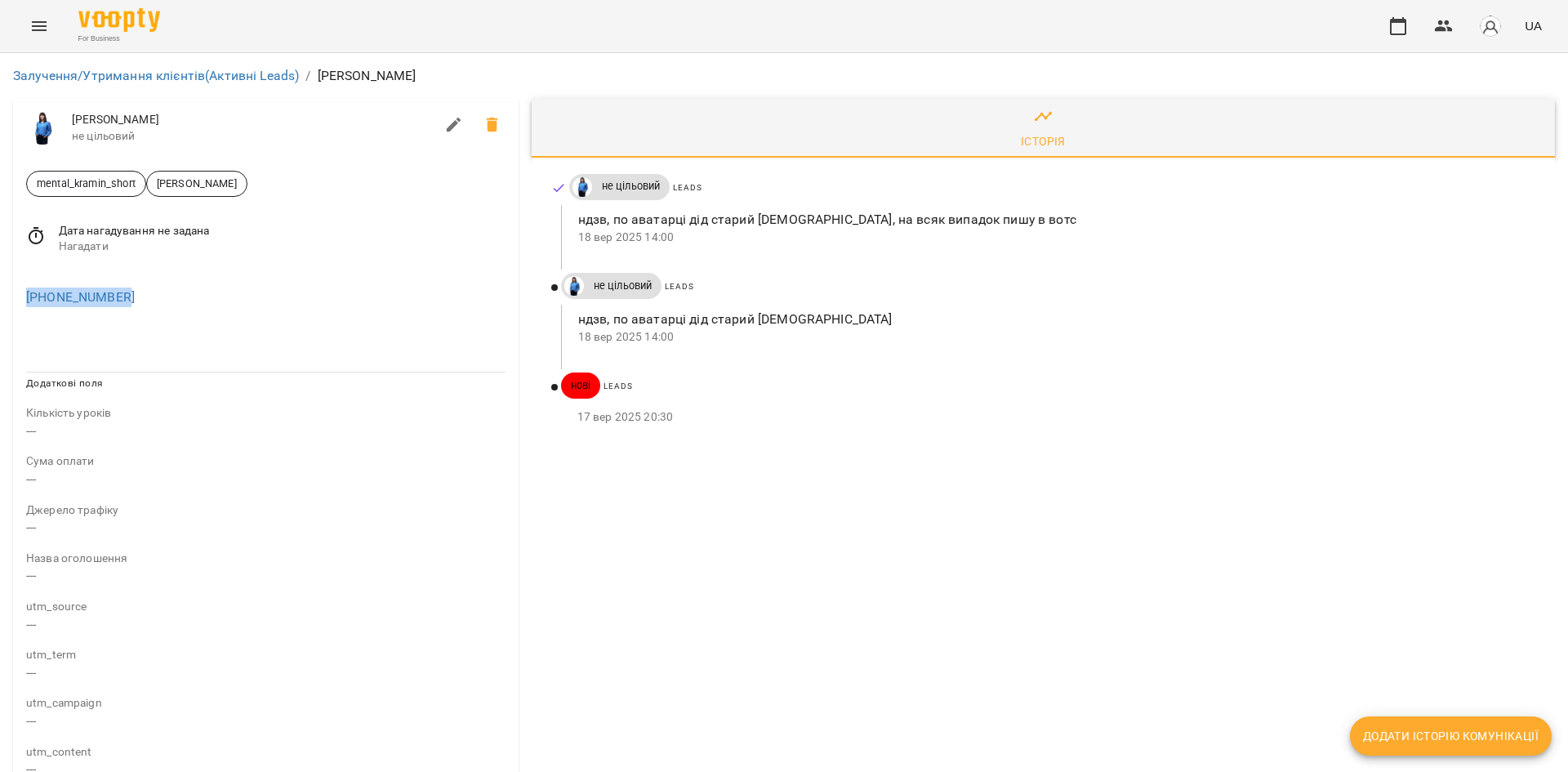
drag, startPoint x: 130, startPoint y: 303, endPoint x: 29, endPoint y: 305, distance: 101.0
click at [29, 305] on div "+393297079258" at bounding box center [265, 297] width 486 height 26
copy link "+393297079258"
click at [166, 290] on div "+393297079258" at bounding box center [265, 297] width 486 height 26
drag, startPoint x: 96, startPoint y: 303, endPoint x: 35, endPoint y: 303, distance: 61.0
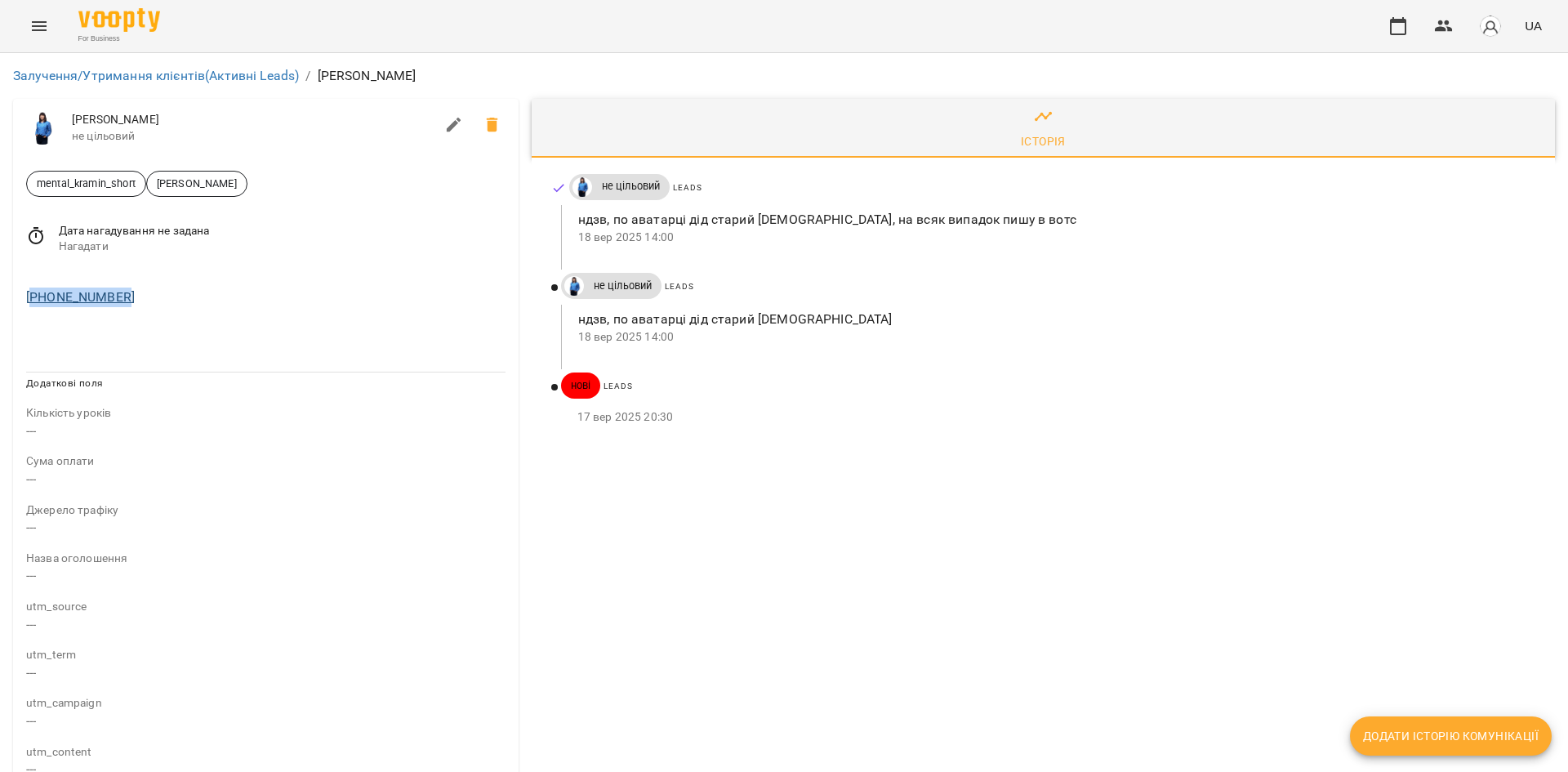
click at [35, 303] on div "+393297079258" at bounding box center [265, 297] width 486 height 26
copy link "393297079258"
drag, startPoint x: 132, startPoint y: 304, endPoint x: 30, endPoint y: 300, distance: 102.1
click at [30, 300] on div "[PHONE_NUMBER]" at bounding box center [265, 297] width 486 height 26
copy link "393405145379"
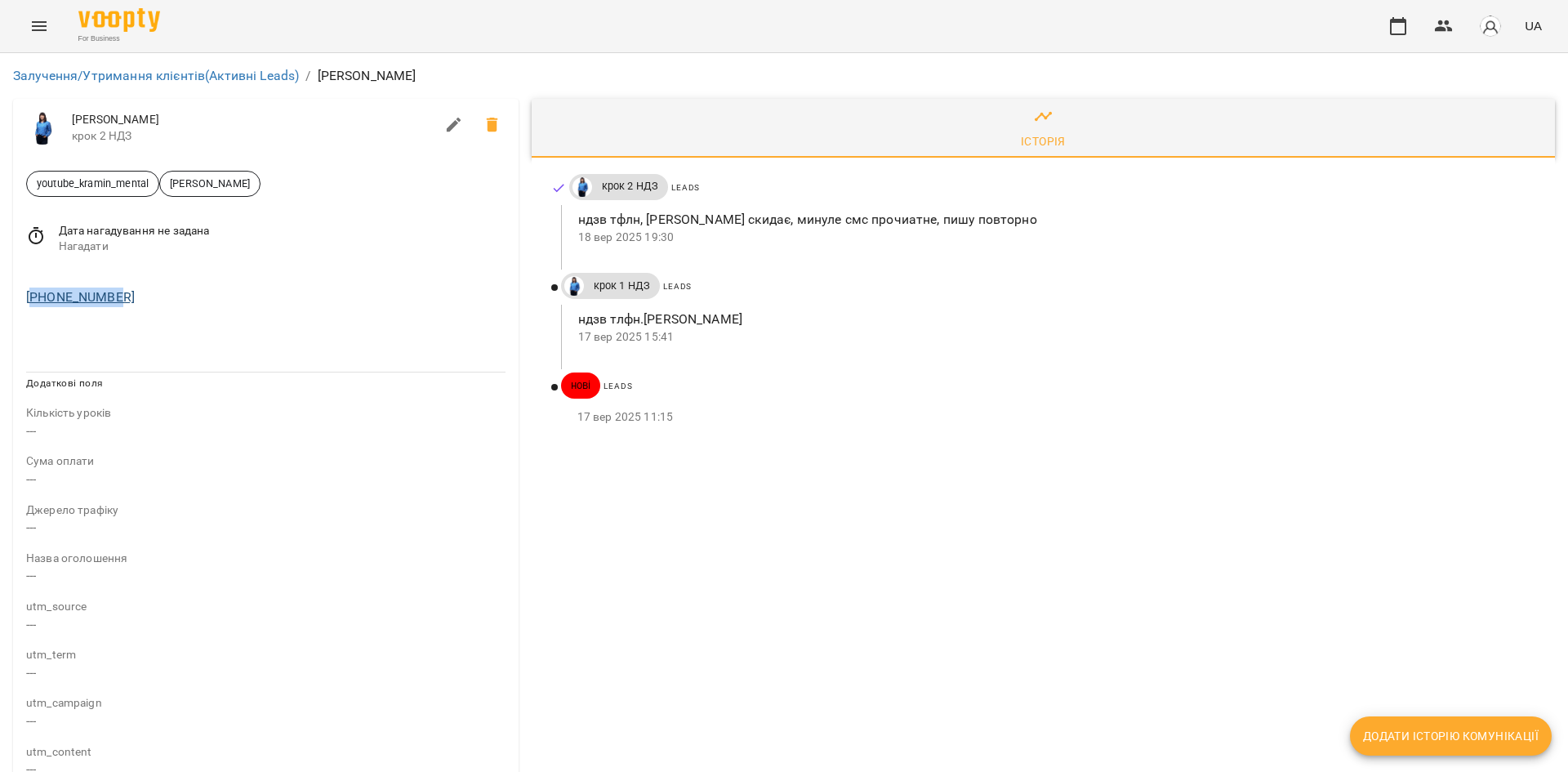
drag, startPoint x: 169, startPoint y: 306, endPoint x: 31, endPoint y: 303, distance: 138.0
click at [31, 303] on div "+33628221754" at bounding box center [265, 297] width 486 height 26
copy link "33628221754"
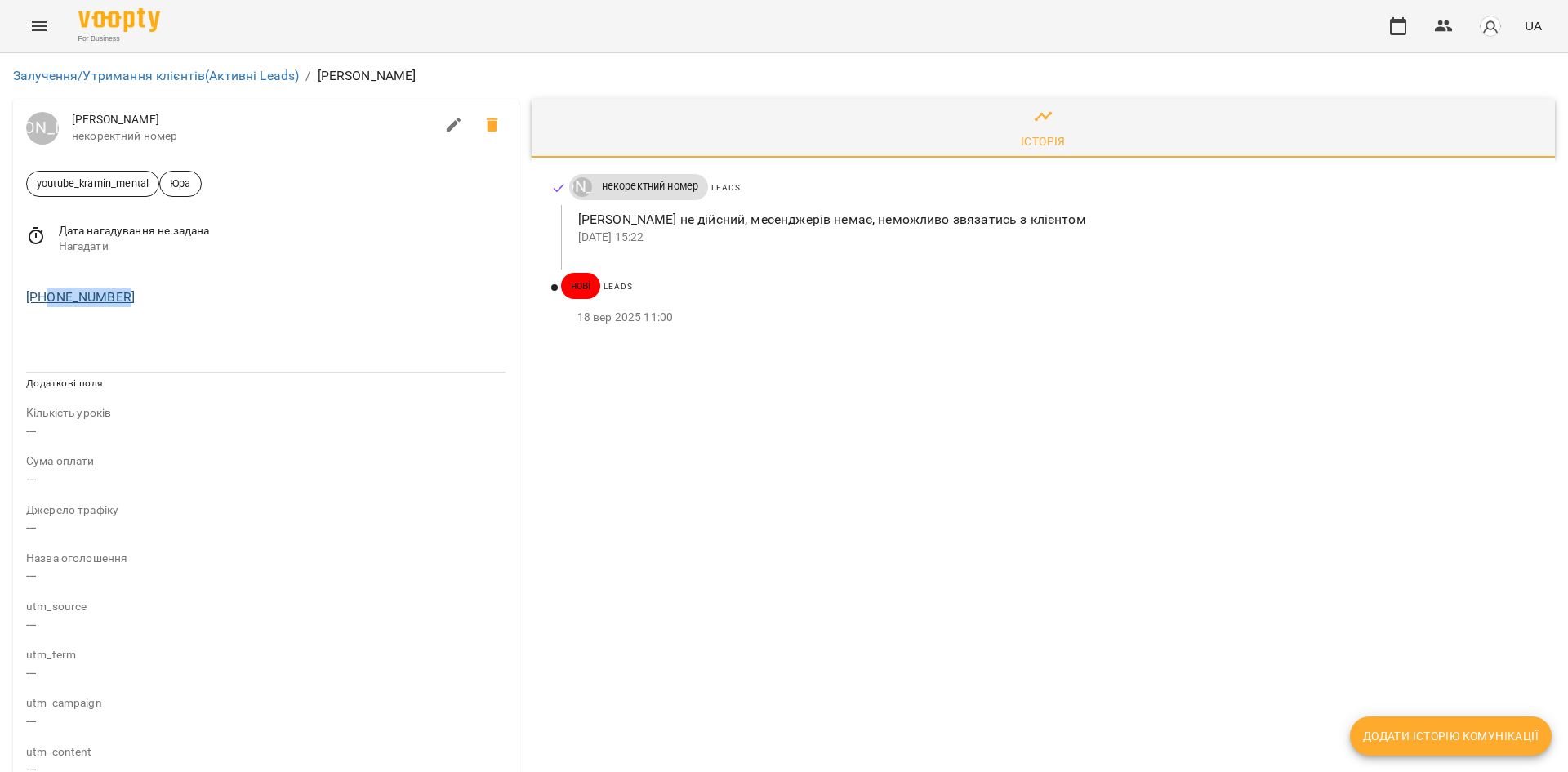
drag, startPoint x: 113, startPoint y: 301, endPoint x: 46, endPoint y: 300, distance: 67.0
click at [46, 300] on div "[PHONE_NUMBER]" at bounding box center [265, 297] width 486 height 26
copy link "0687611235"
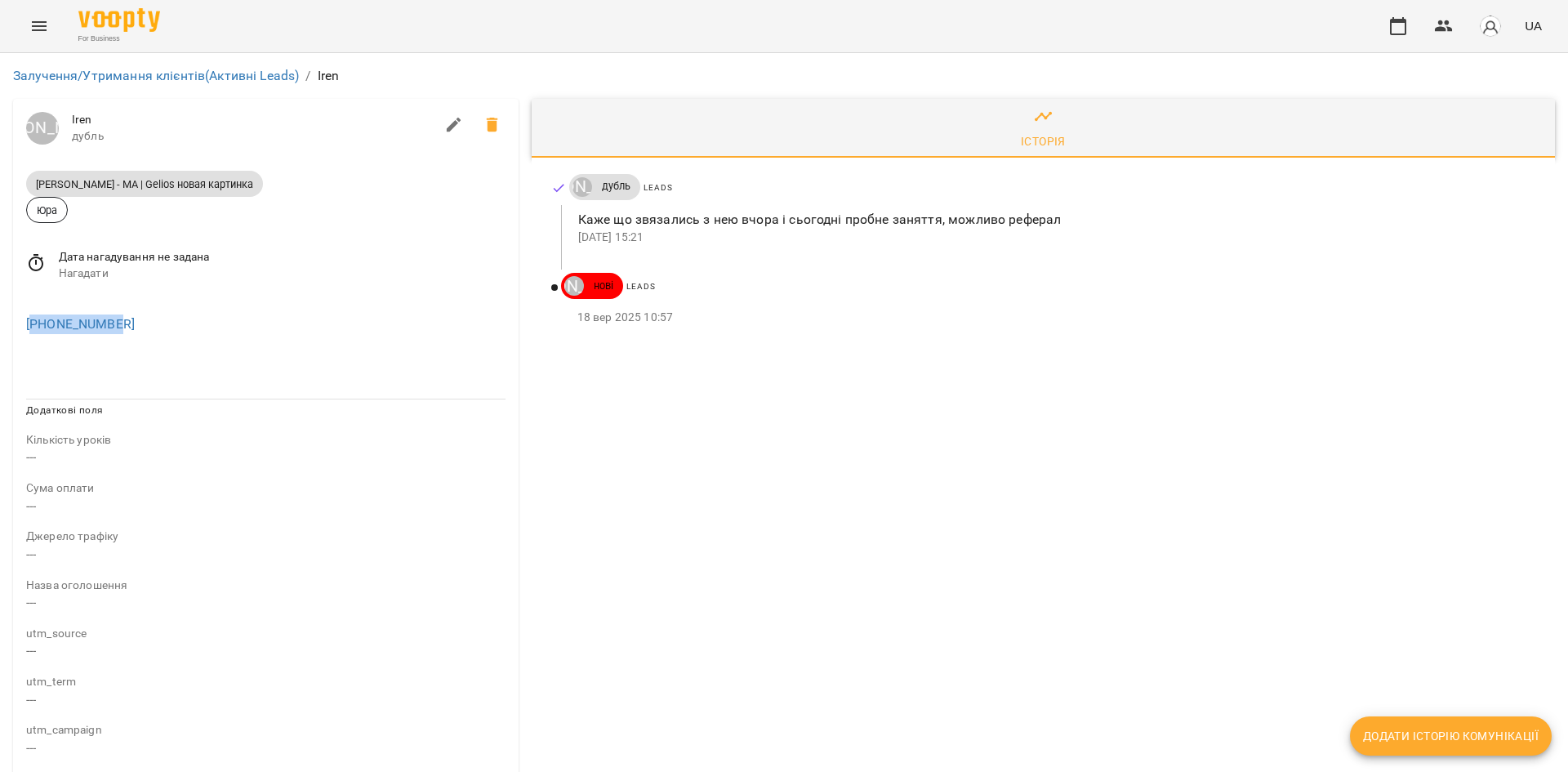
drag, startPoint x: 125, startPoint y: 328, endPoint x: 35, endPoint y: 334, distance: 90.2
click at [35, 334] on div "[PHONE_NUMBER]" at bounding box center [265, 324] width 486 height 26
copy link "33766287221"
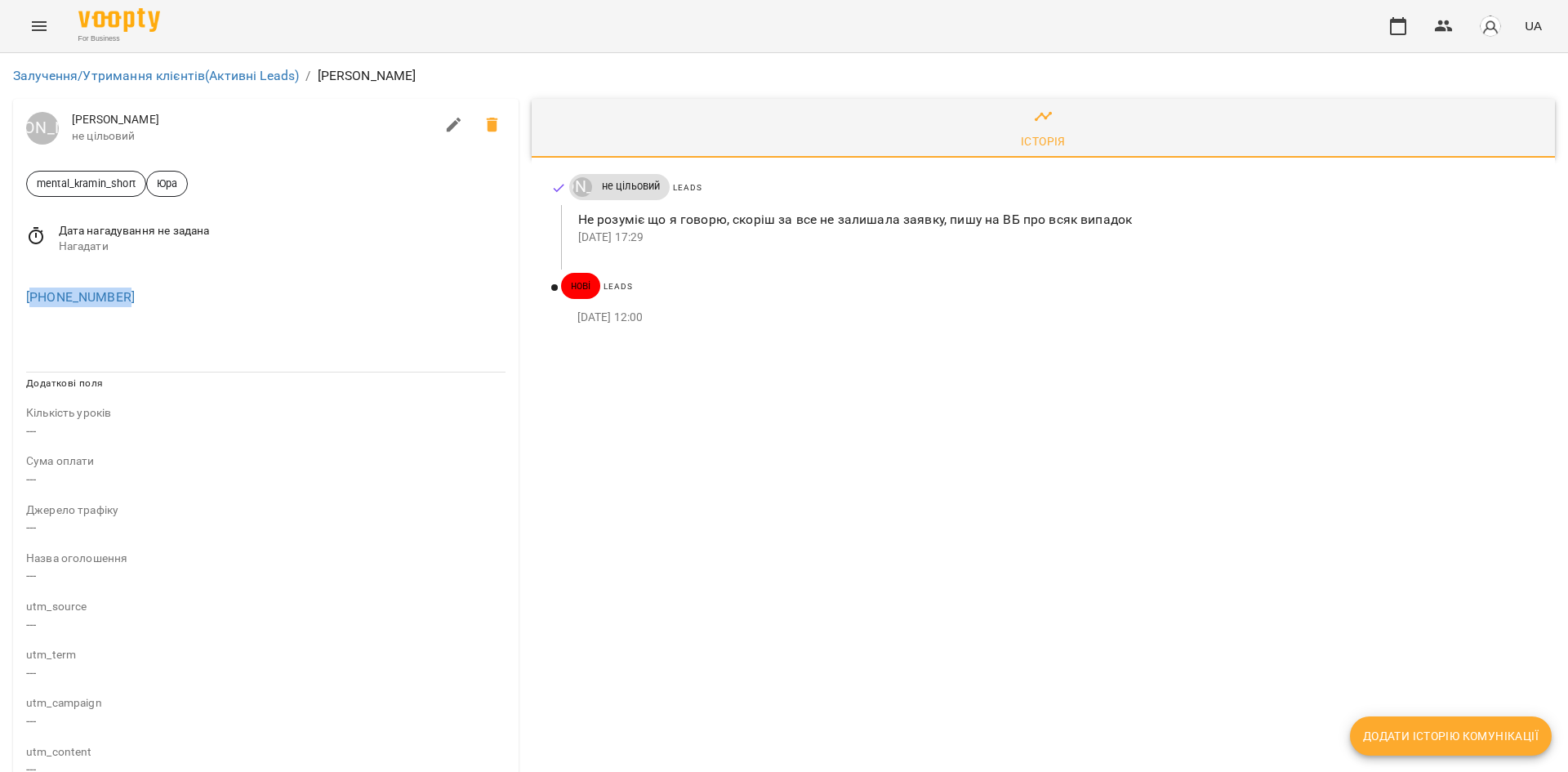
drag, startPoint x: 46, startPoint y: 311, endPoint x: 32, endPoint y: 314, distance: 14.3
click at [32, 314] on div "+972508143928" at bounding box center [266, 294] width 506 height 52
copy link "972508143928"
drag, startPoint x: 134, startPoint y: 296, endPoint x: 34, endPoint y: 296, distance: 100.0
click at [34, 296] on div "+420776354407" at bounding box center [265, 297] width 486 height 26
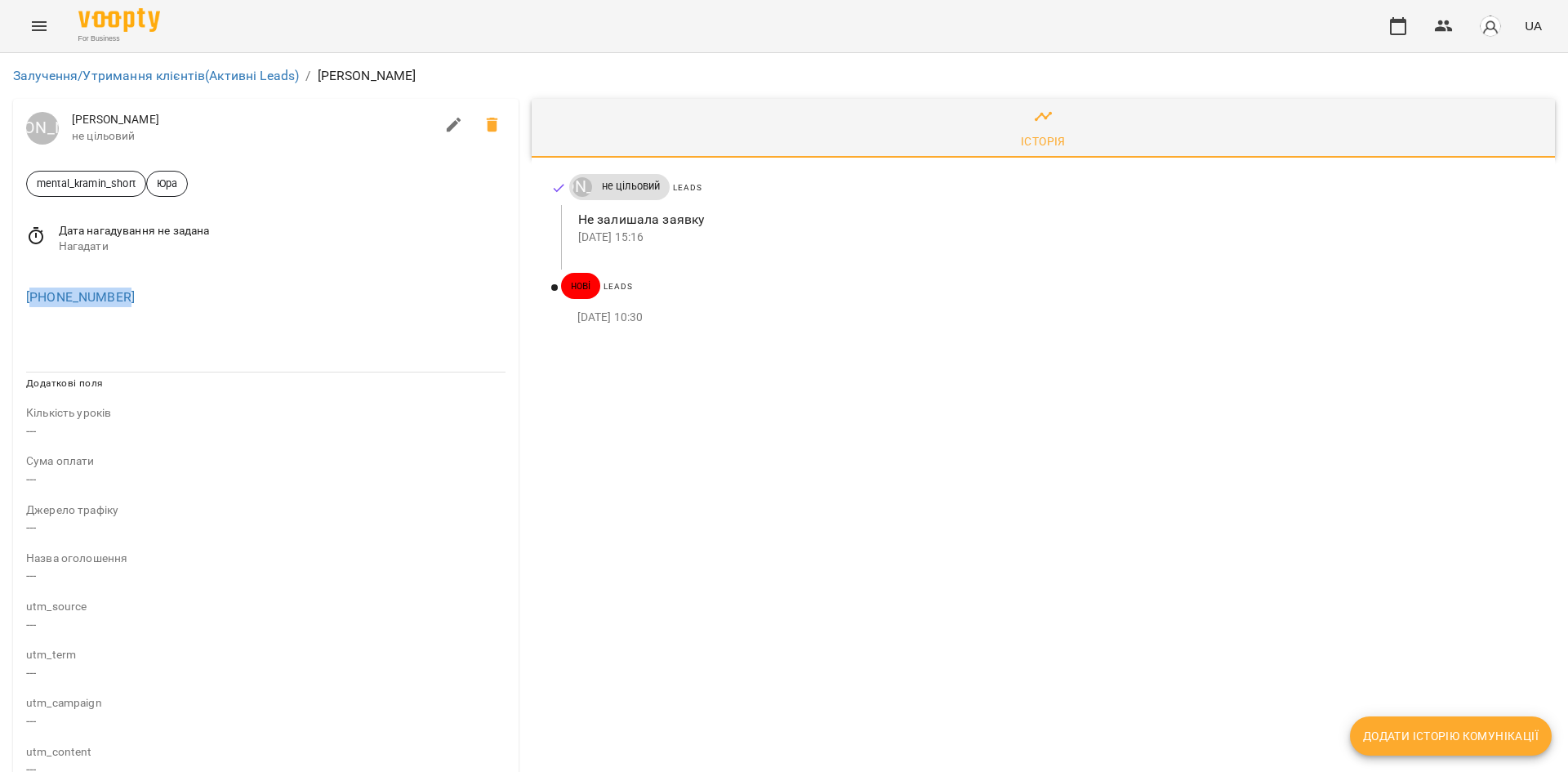
copy link "420776354407"
drag, startPoint x: 136, startPoint y: 297, endPoint x: 35, endPoint y: 298, distance: 101.0
click at [35, 298] on div "[PHONE_NUMBER]" at bounding box center [265, 297] width 486 height 26
copy link "306970509688"
